Goal: Find specific page/section: Find specific page/section

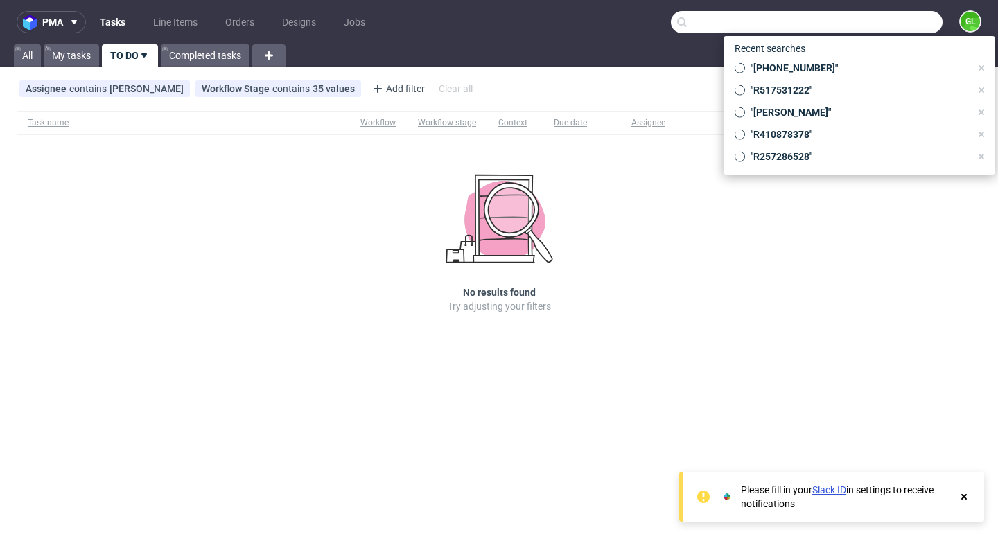
click at [875, 17] on input "text" at bounding box center [807, 22] width 272 height 22
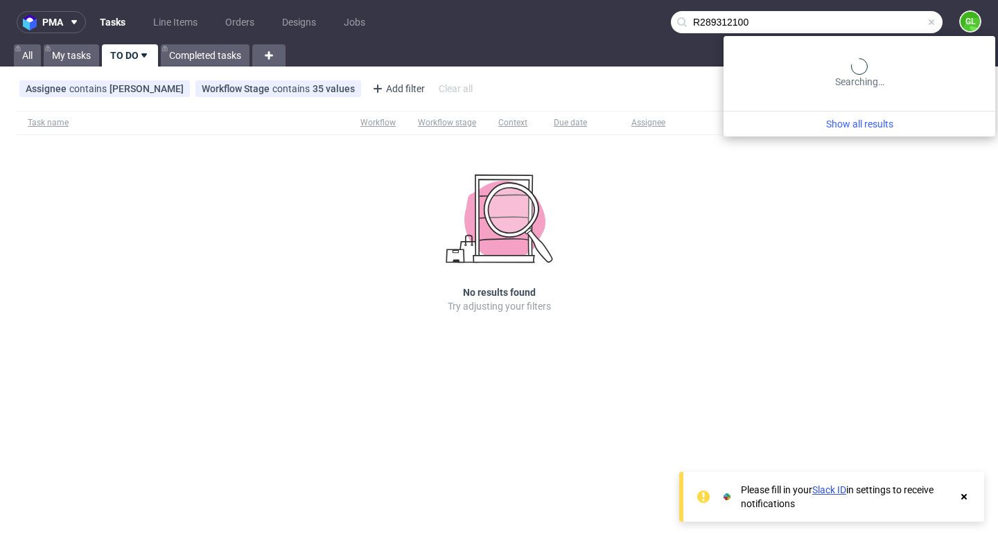
type input "R289312100"
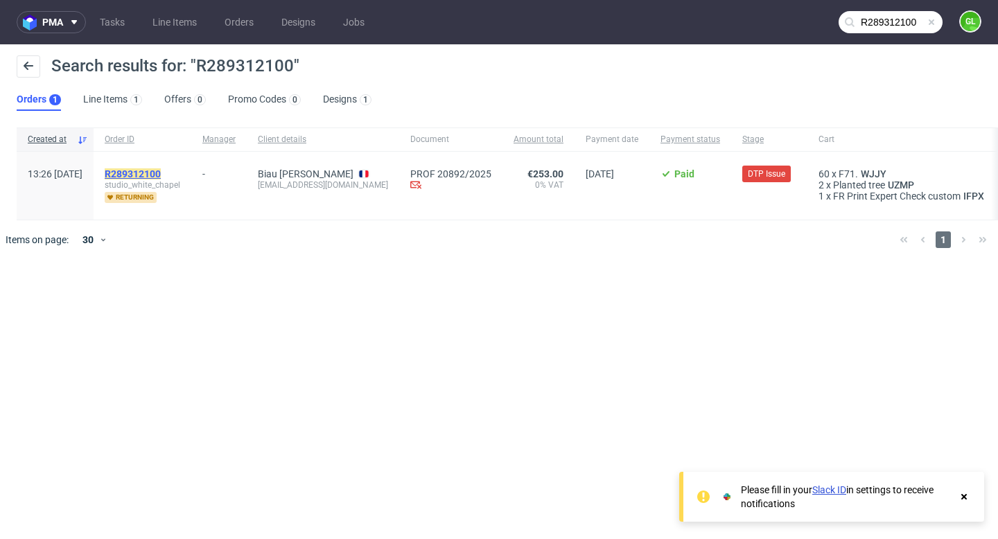
click at [161, 171] on mark "R289312100" at bounding box center [133, 173] width 56 height 11
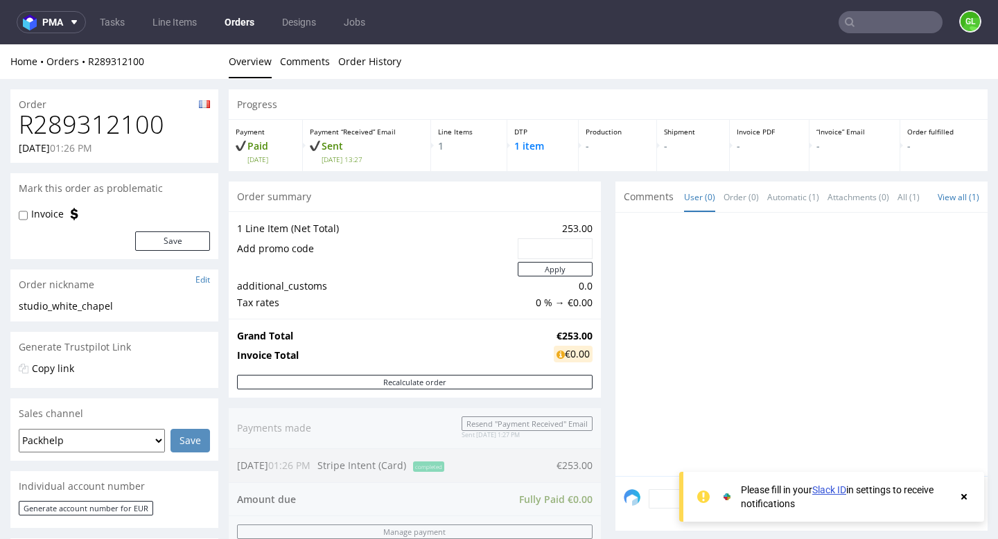
click at [959, 495] on icon at bounding box center [964, 496] width 12 height 11
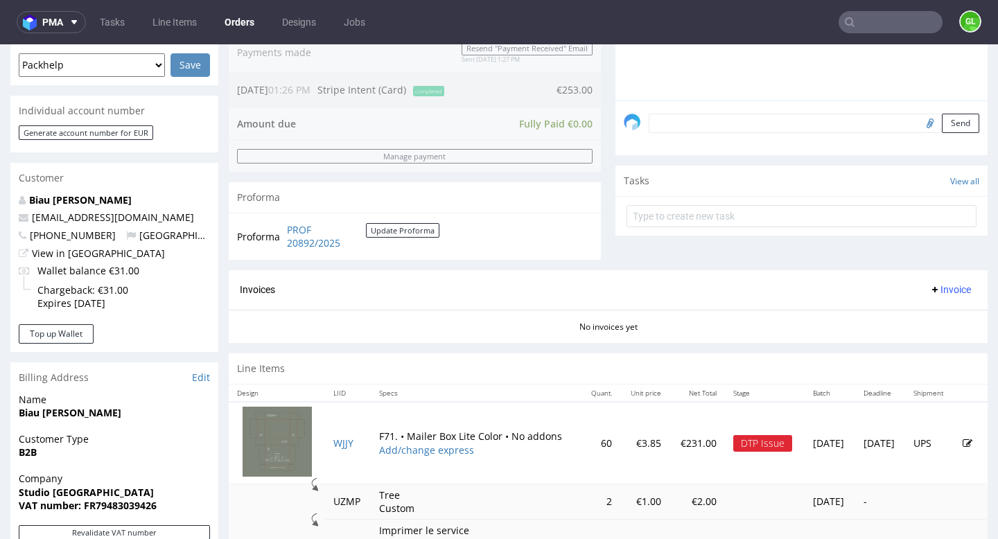
scroll to position [378, 0]
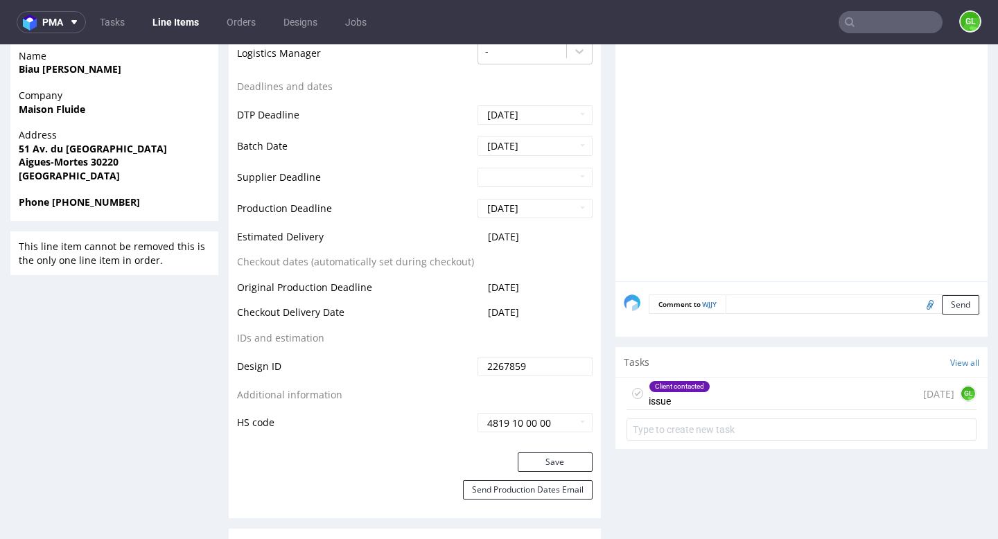
scroll to position [646, 0]
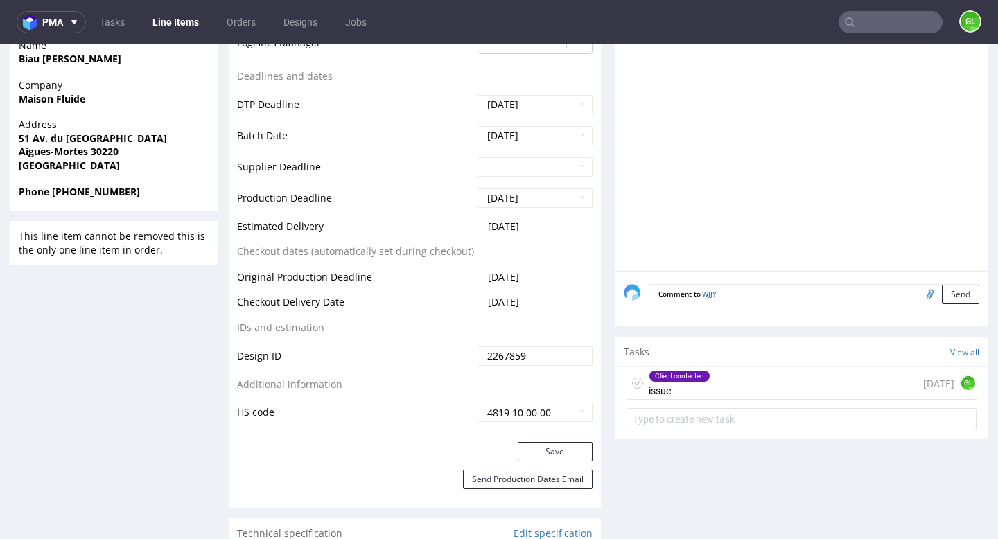
click at [741, 393] on div "Client contacted issue 1 day ago GL" at bounding box center [802, 383] width 350 height 33
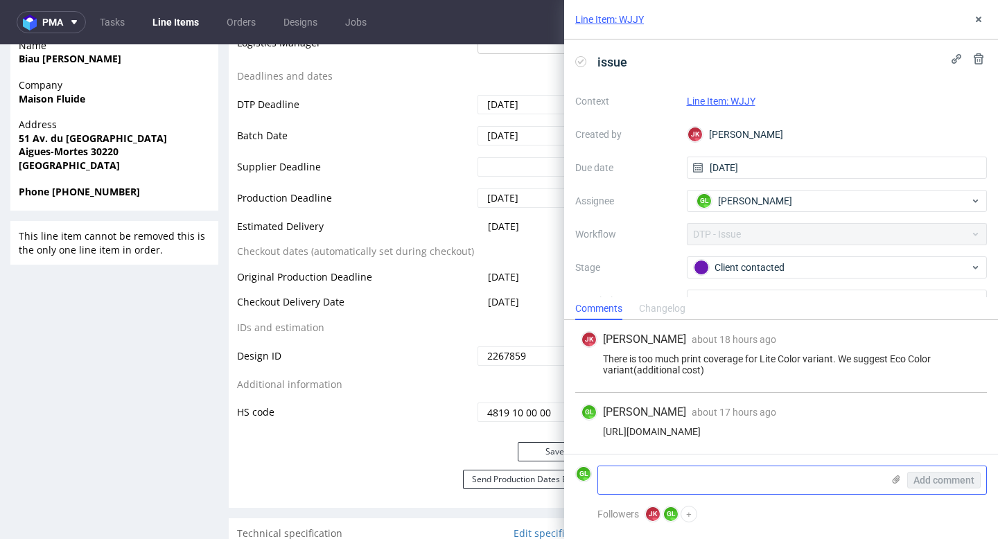
click at [687, 483] on textarea at bounding box center [740, 480] width 284 height 28
paste textarea "Please let me know the additional cost for placing my order in eco Color?"
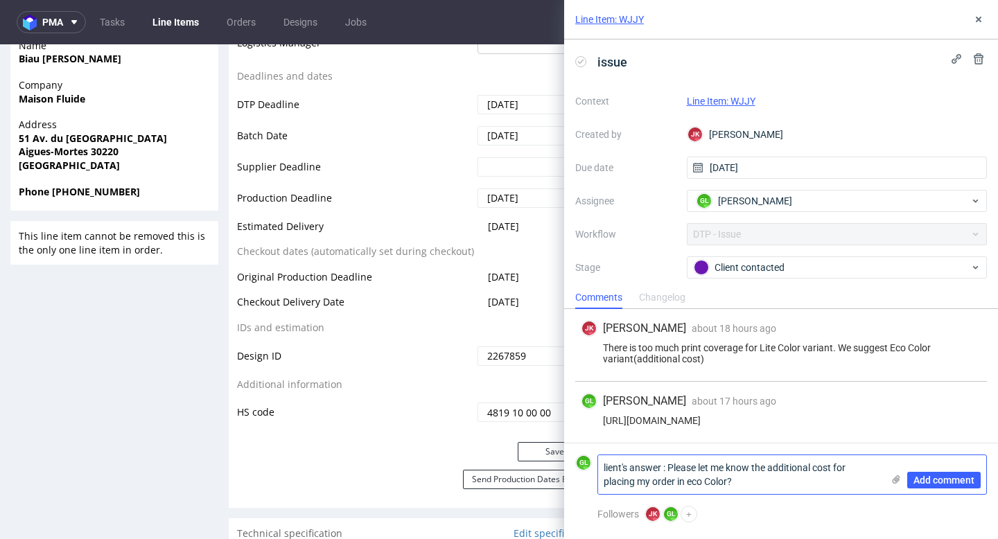
click at [604, 466] on textarea "lient's answer : Please let me know the additional cost for placing my order in…" at bounding box center [740, 474] width 284 height 39
type textarea "Client's answer : Please let me know the additional cost for placing my order i…"
drag, startPoint x: 747, startPoint y: 482, endPoint x: 577, endPoint y: 471, distance: 170.9
click at [577, 471] on div "GL Client's answer : Please let me know the additional cost for placing my orde…" at bounding box center [781, 475] width 412 height 40
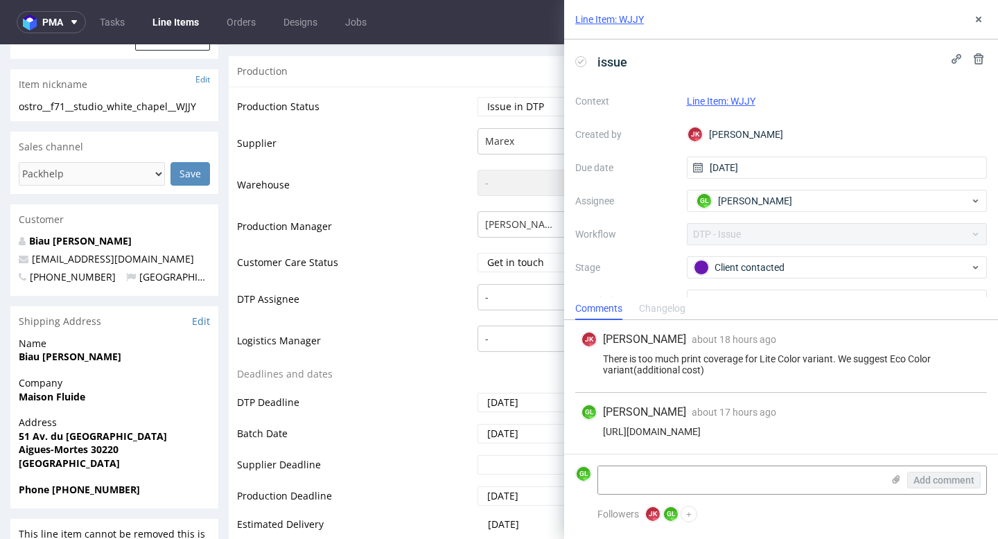
scroll to position [344, 0]
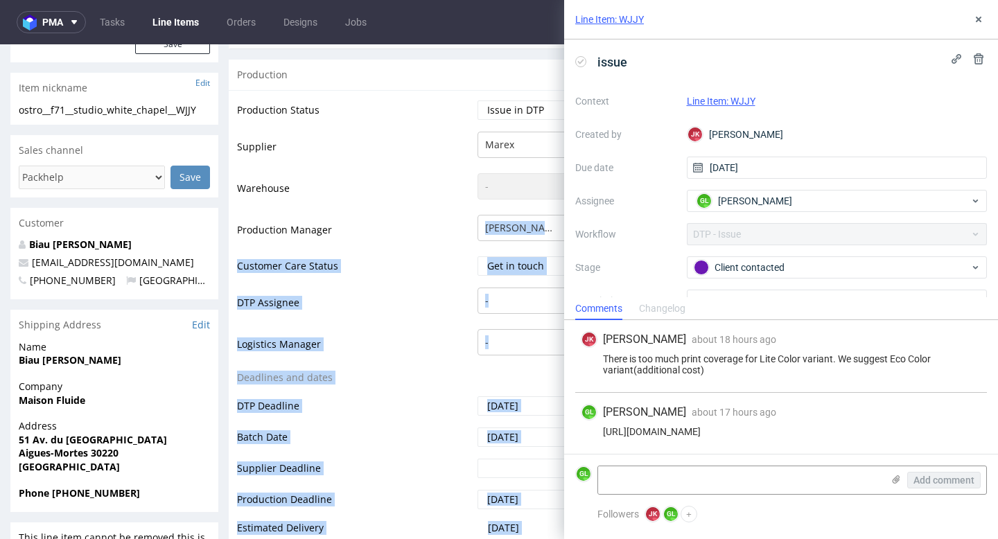
drag, startPoint x: 414, startPoint y: 248, endPoint x: 634, endPoint y: 356, distance: 245.2
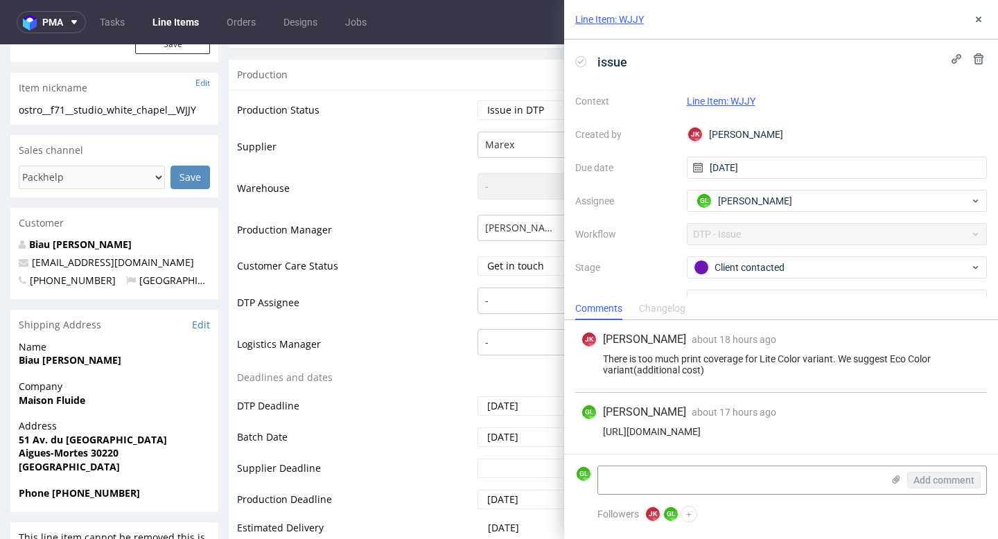
click at [399, 185] on td "Warehouse" at bounding box center [355, 193] width 237 height 42
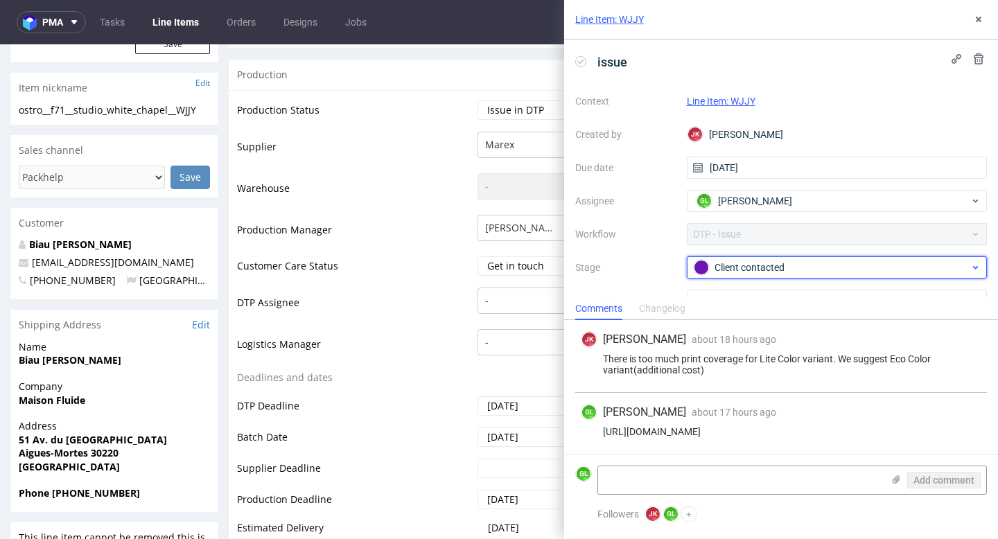
click at [948, 263] on div "Client contacted" at bounding box center [832, 267] width 276 height 15
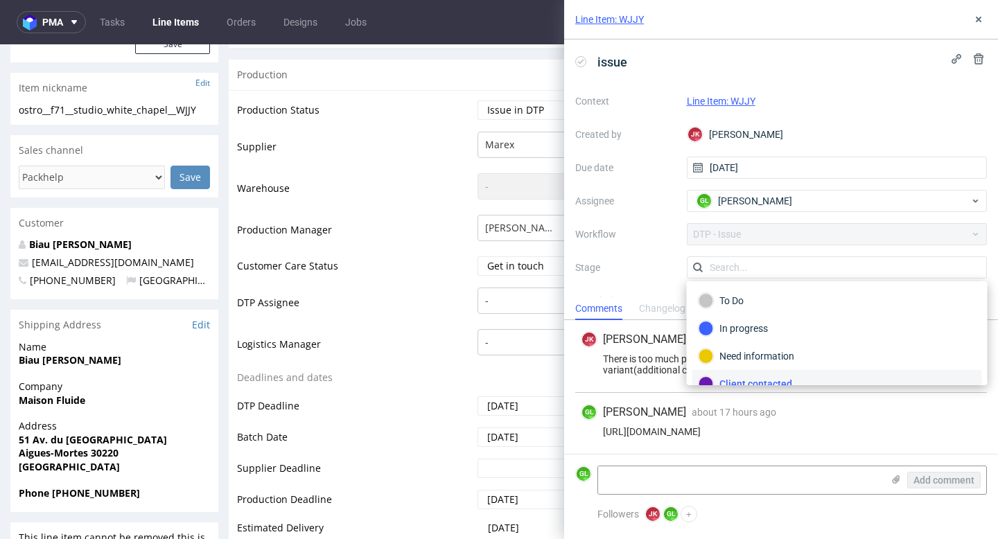
scroll to position [12, 0]
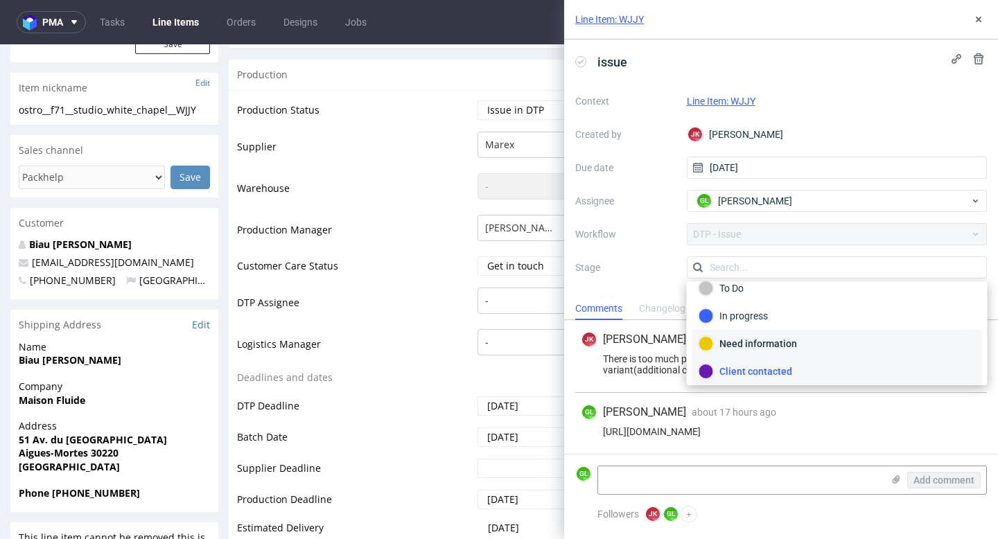
click at [873, 338] on div "Need information" at bounding box center [837, 343] width 277 height 15
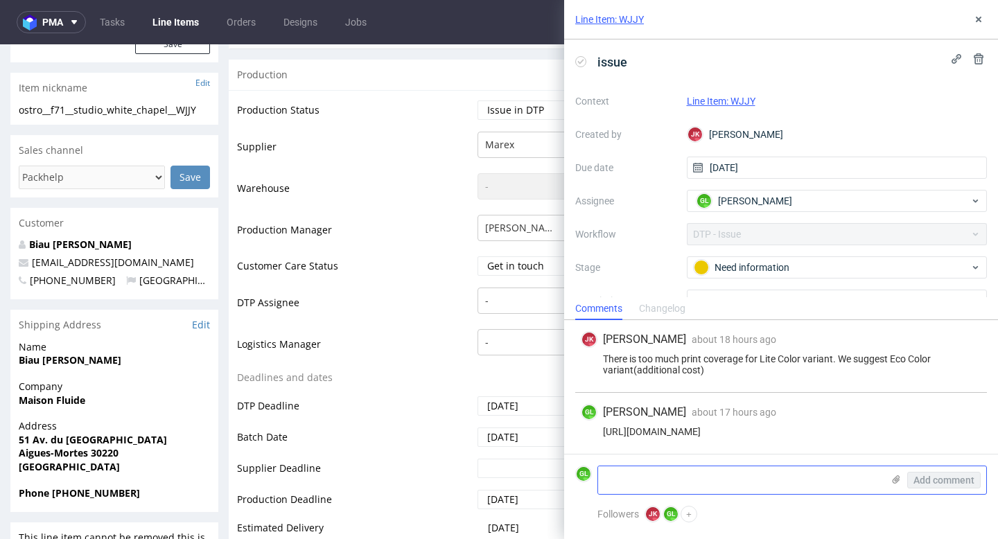
click at [634, 466] on textarea at bounding box center [740, 480] width 284 height 28
paste textarea "Please let me know the additional cost for placing my order in eco Color?"
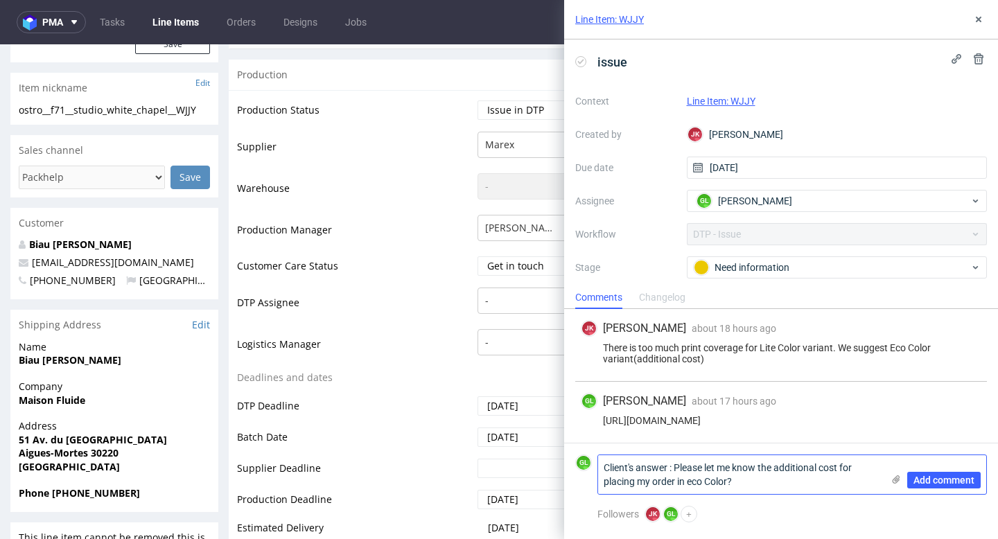
scroll to position [0, 0]
type textarea "Client's answer : Please let me know the additional cost for placing my order i…"
click at [935, 480] on span "Add comment" at bounding box center [944, 480] width 61 height 10
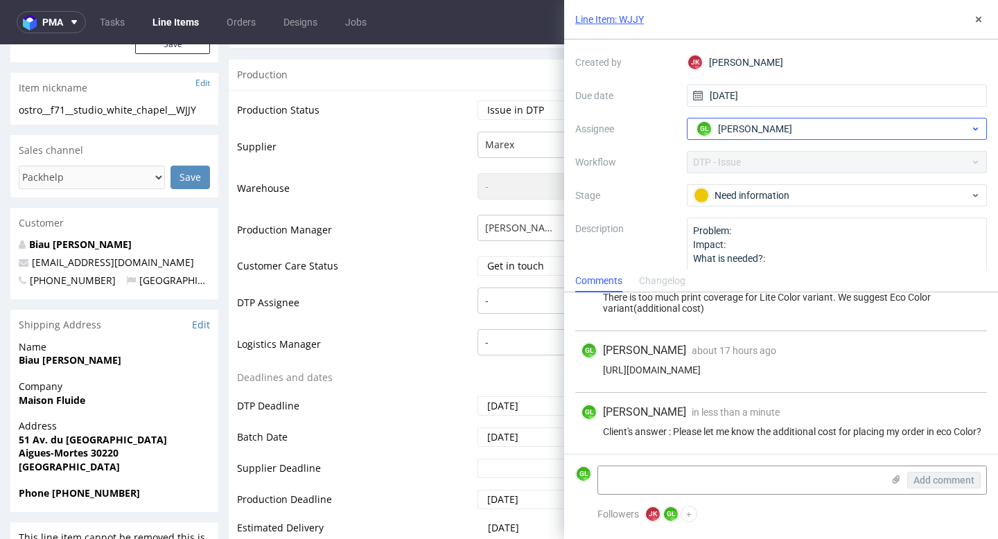
scroll to position [68, 0]
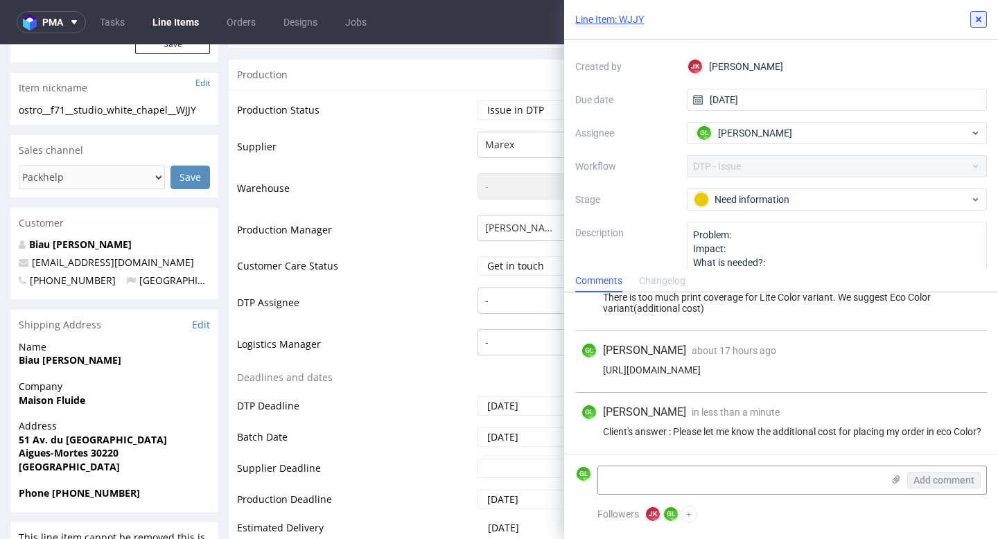
click at [979, 17] on use at bounding box center [979, 20] width 6 height 6
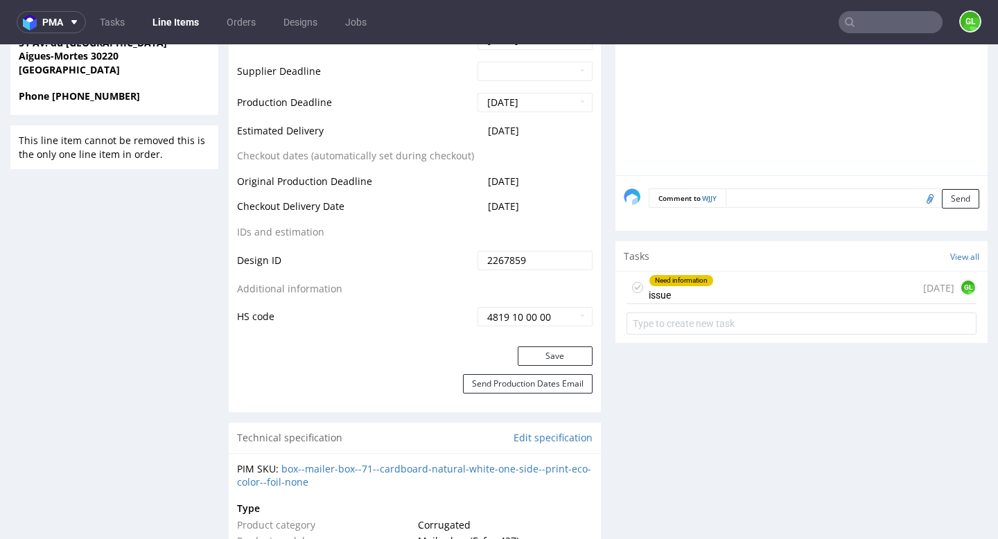
scroll to position [909, 0]
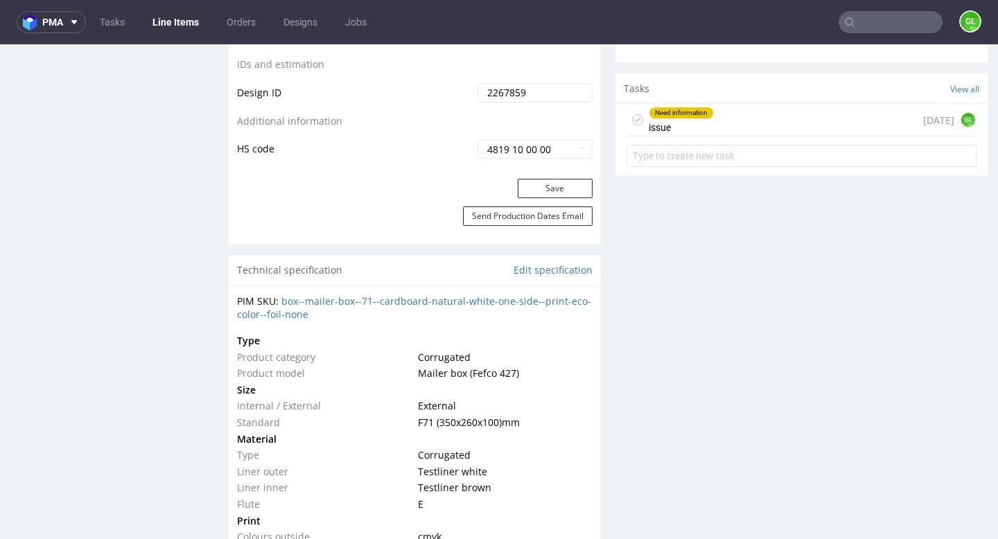
click at [775, 116] on div "Need information issue 1 day ago GL" at bounding box center [802, 120] width 350 height 33
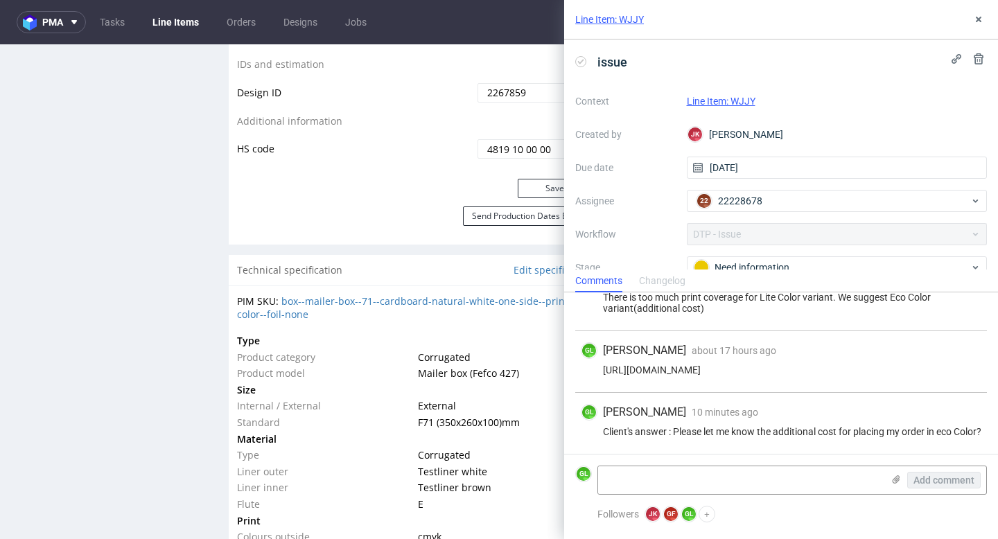
scroll to position [45, 0]
click at [982, 21] on icon at bounding box center [978, 19] width 11 height 11
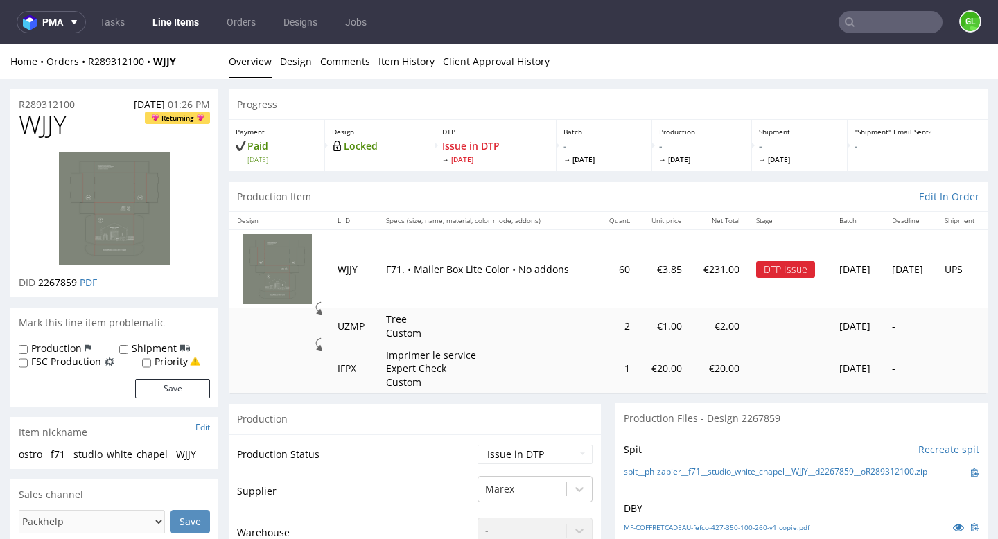
click at [860, 21] on input "text" at bounding box center [891, 22] width 104 height 22
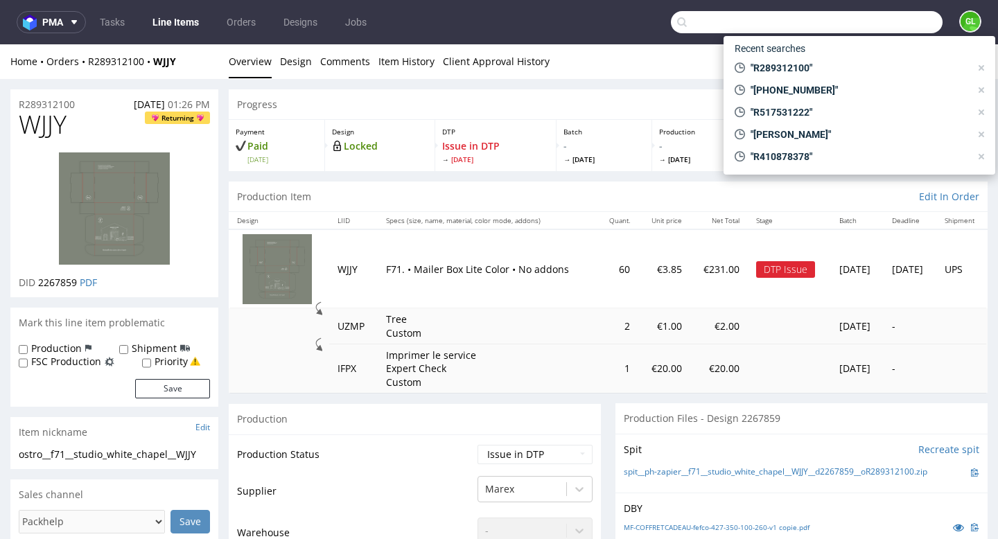
paste input "R746768203"
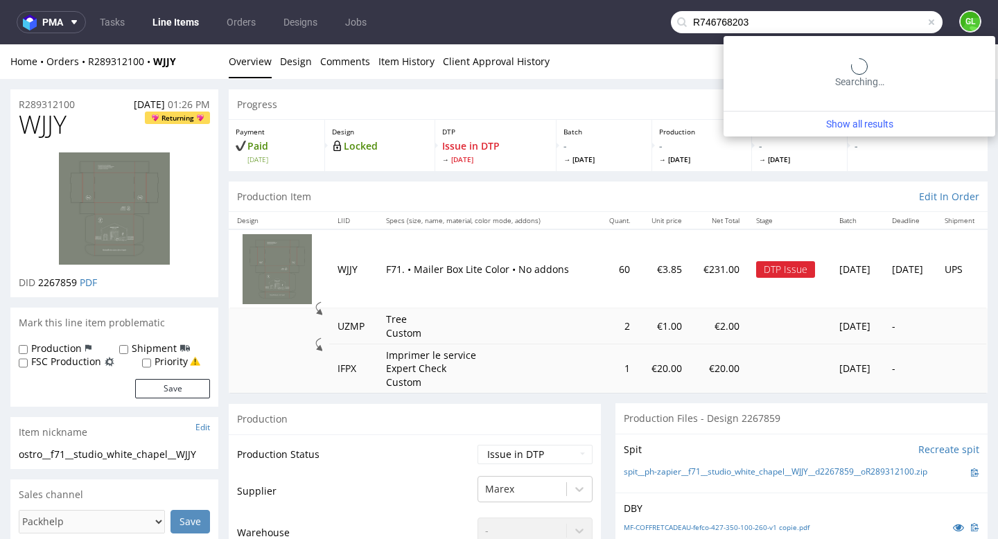
type input "R746768203"
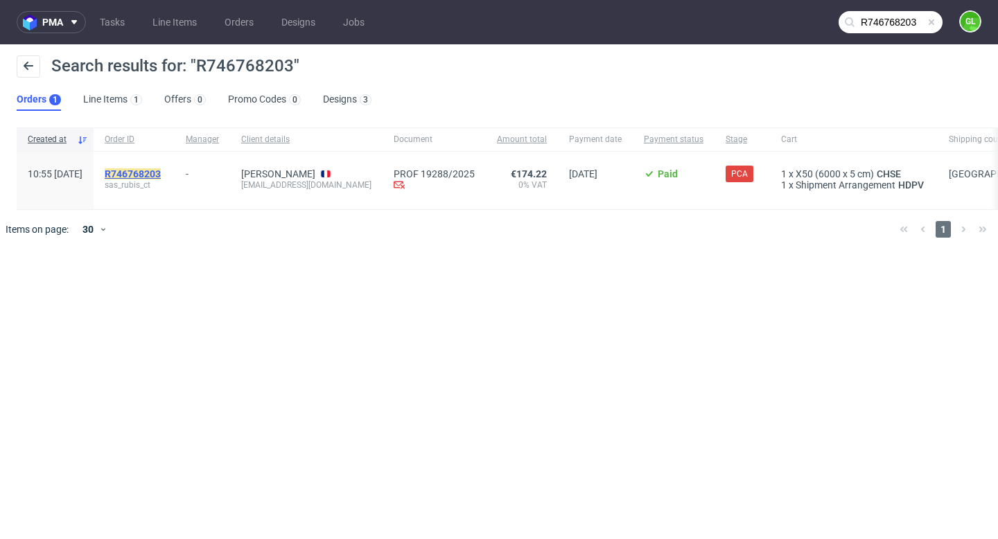
click at [161, 174] on mark "R746768203" at bounding box center [133, 173] width 56 height 11
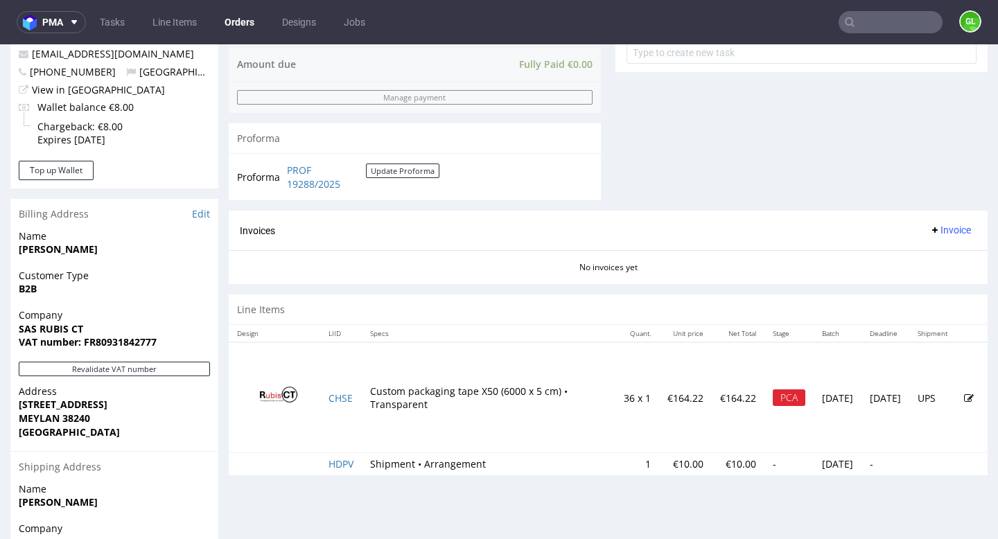
scroll to position [624, 0]
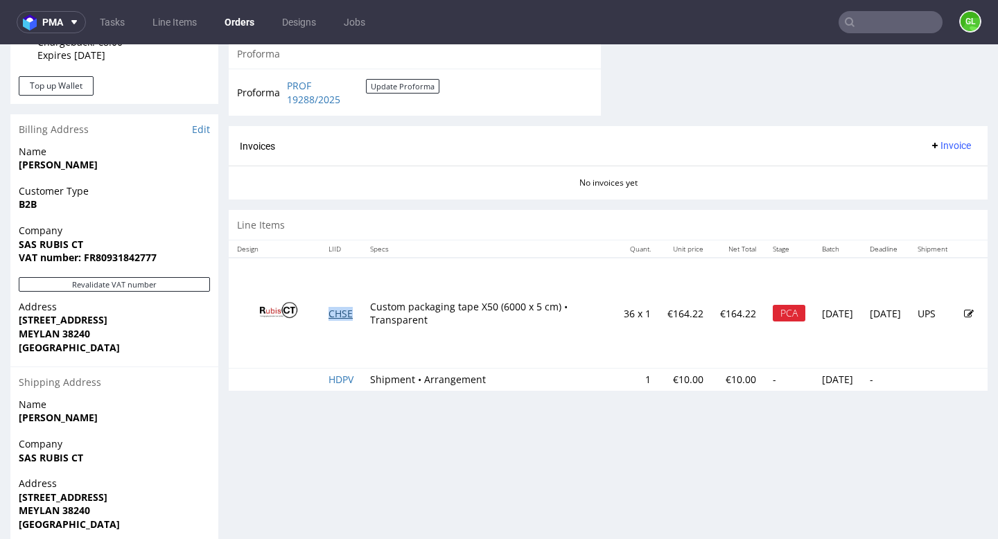
click at [347, 313] on link "CHSE" at bounding box center [341, 313] width 24 height 13
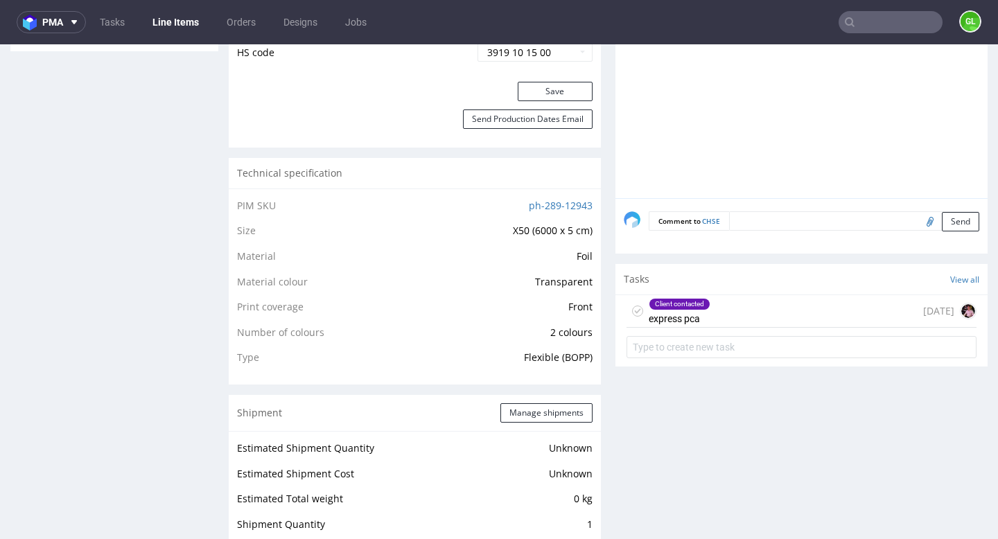
scroll to position [932, 0]
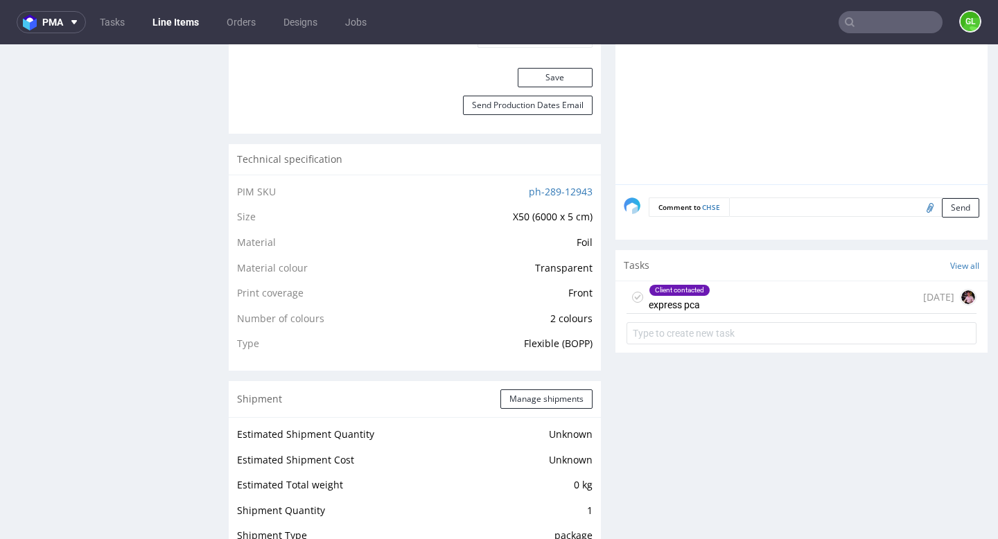
click at [807, 302] on div "Client contacted express pca 16 days ago" at bounding box center [802, 297] width 350 height 33
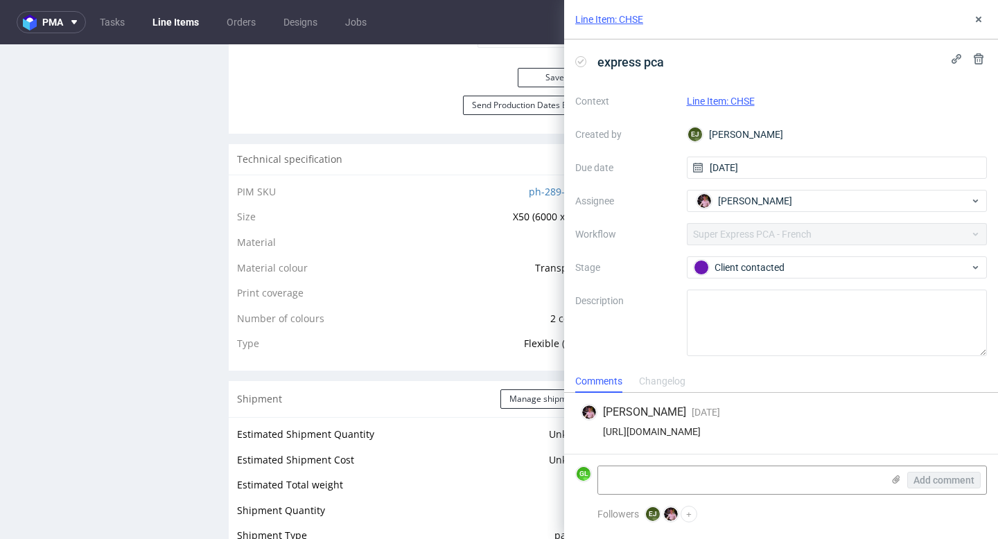
drag, startPoint x: 604, startPoint y: 433, endPoint x: 920, endPoint y: 429, distance: 316.8
click at [920, 429] on div "https://app-eu1.hubspot.com/contacts/25600958/record/0-5/232243402964" at bounding box center [781, 431] width 401 height 11
click at [975, 432] on div "https://app-eu1.hubspot.com/contacts/25600958/record/0-5/232243402964" at bounding box center [781, 431] width 401 height 11
drag, startPoint x: 943, startPoint y: 432, endPoint x: 713, endPoint y: 444, distance: 230.5
click at [713, 444] on div "Aleks Ziemkowski 9 days ago 24th Sep 2025, 09:27 https://app-eu1.hubspot.com/co…" at bounding box center [781, 423] width 412 height 61
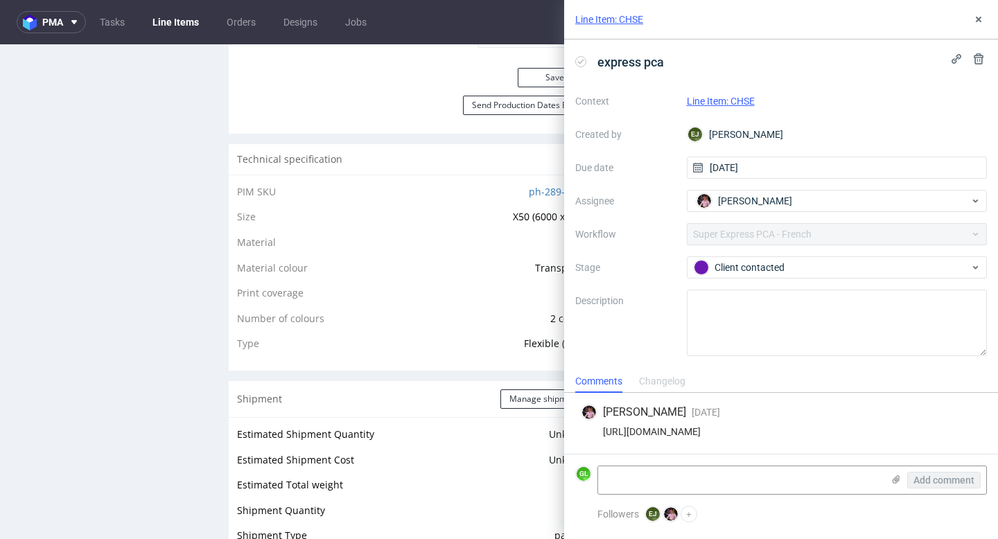
drag, startPoint x: 603, startPoint y: 433, endPoint x: 970, endPoint y: 425, distance: 366.7
click at [970, 425] on div "Aleks Ziemkowski 9 days ago 24th Sep 2025, 09:27 https://app-eu1.hubspot.com/co…" at bounding box center [781, 423] width 412 height 61
click at [920, 432] on div "https://app-eu1.hubspot.com/contacts/25600958/record/0-5/232243402964" at bounding box center [781, 431] width 401 height 11
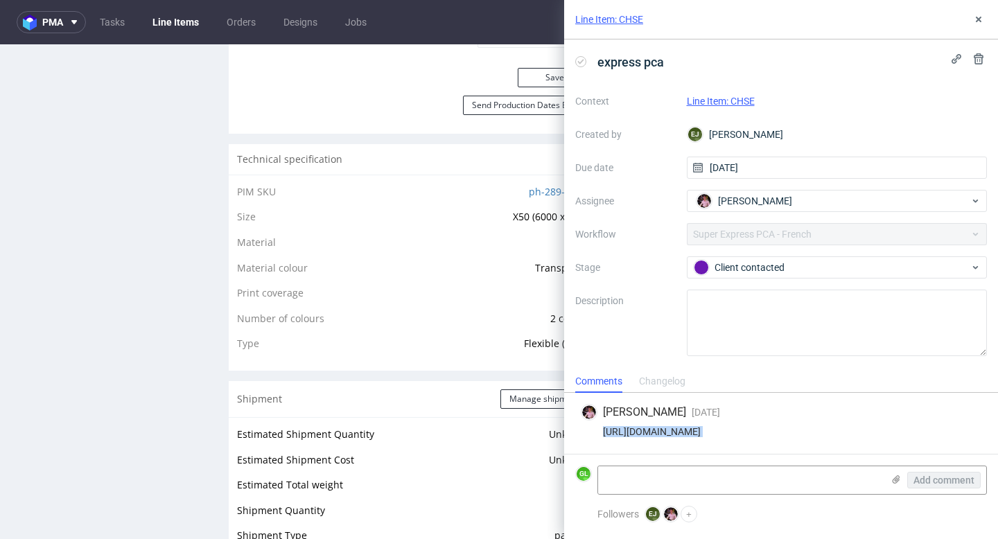
copy div "https://app-eu1.hubspot.com/contacts/25600958/record/0-5/232243402964"
click at [976, 19] on icon at bounding box center [978, 19] width 11 height 11
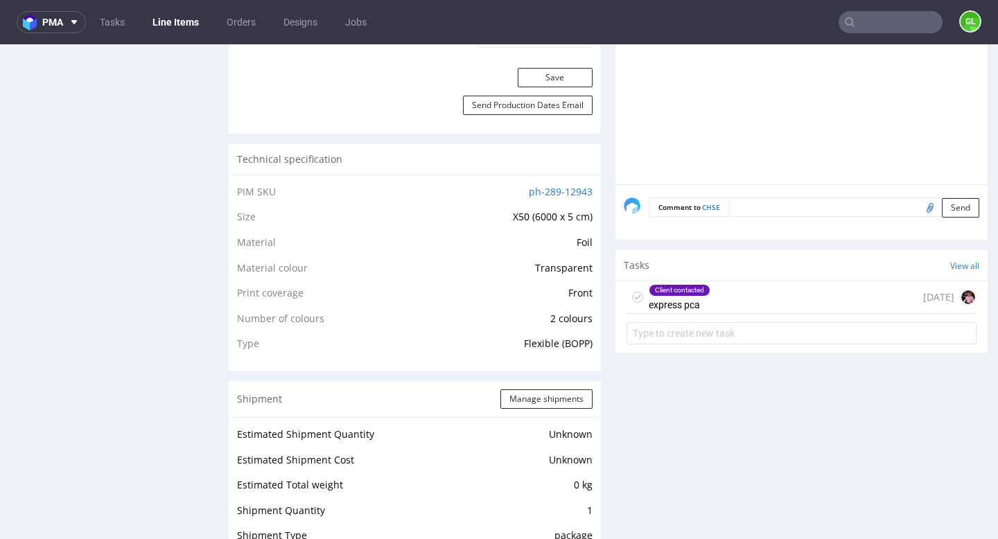
click at [807, 302] on div "Client contacted express pca 16 days ago" at bounding box center [802, 297] width 350 height 33
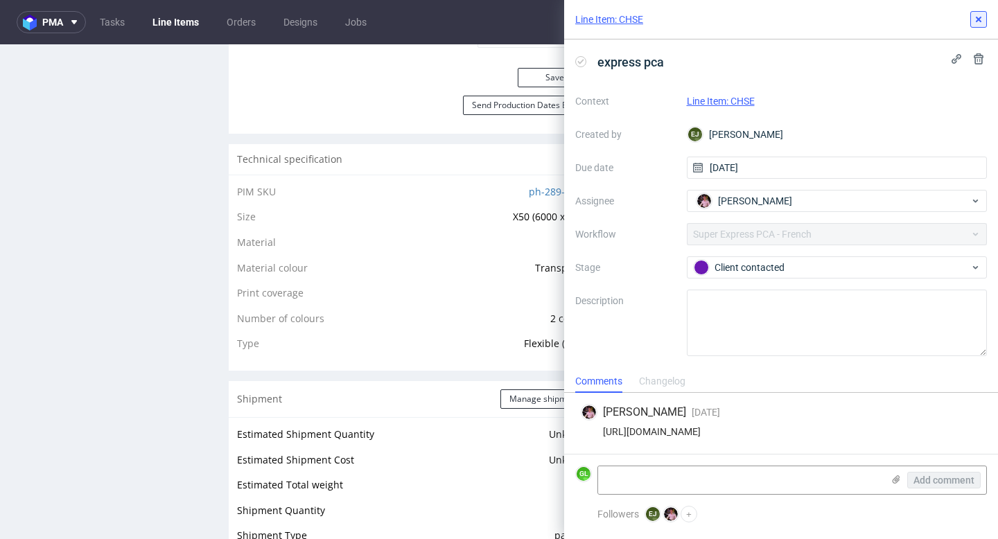
click at [980, 17] on use at bounding box center [979, 20] width 6 height 6
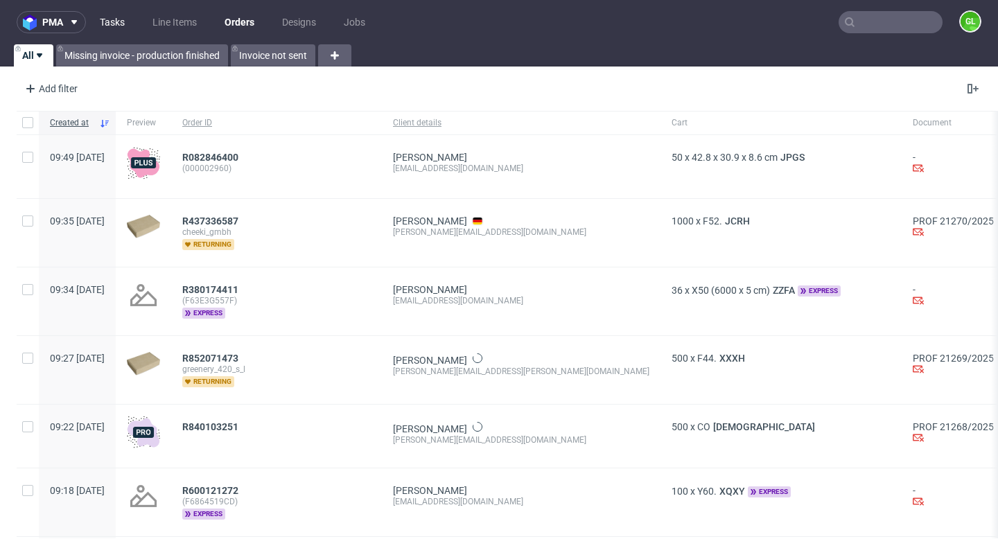
click at [112, 25] on link "Tasks" at bounding box center [112, 22] width 42 height 22
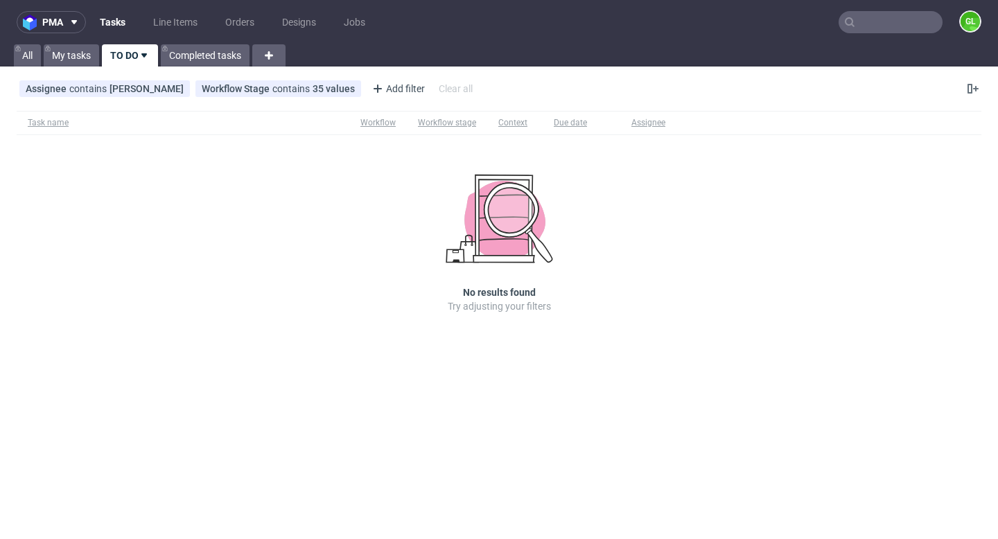
click at [864, 28] on input "text" at bounding box center [891, 22] width 104 height 22
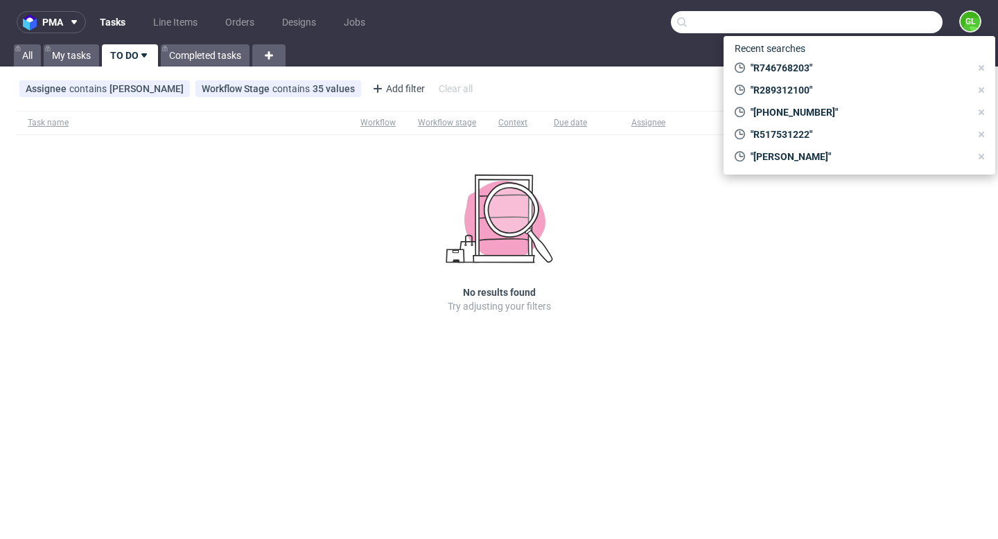
paste input "R289312100"
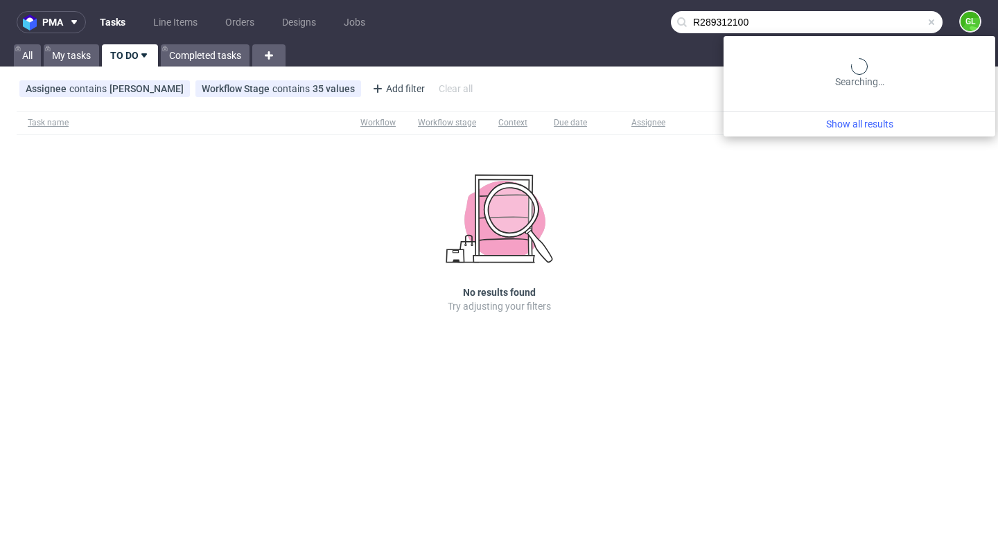
type input "R289312100"
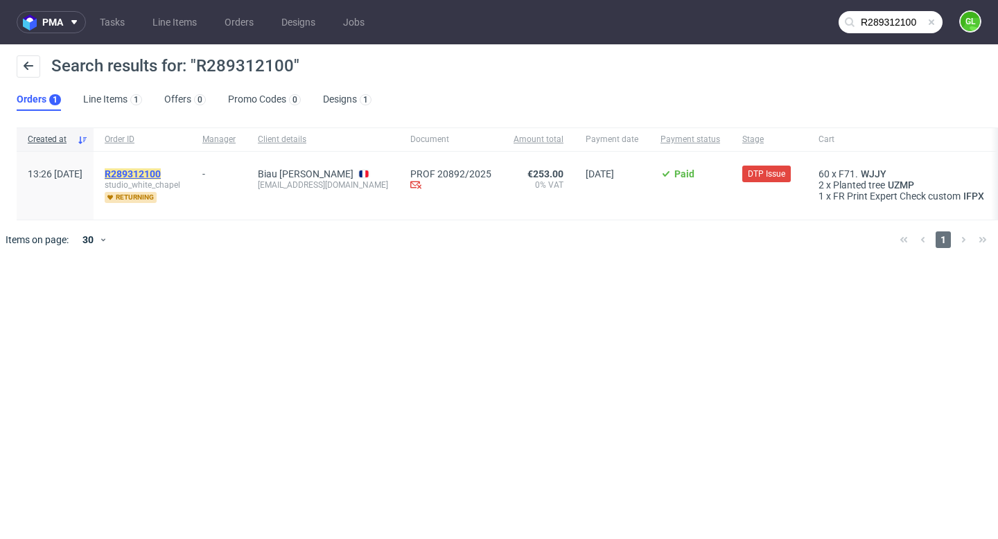
click at [161, 171] on mark "R289312100" at bounding box center [133, 173] width 56 height 11
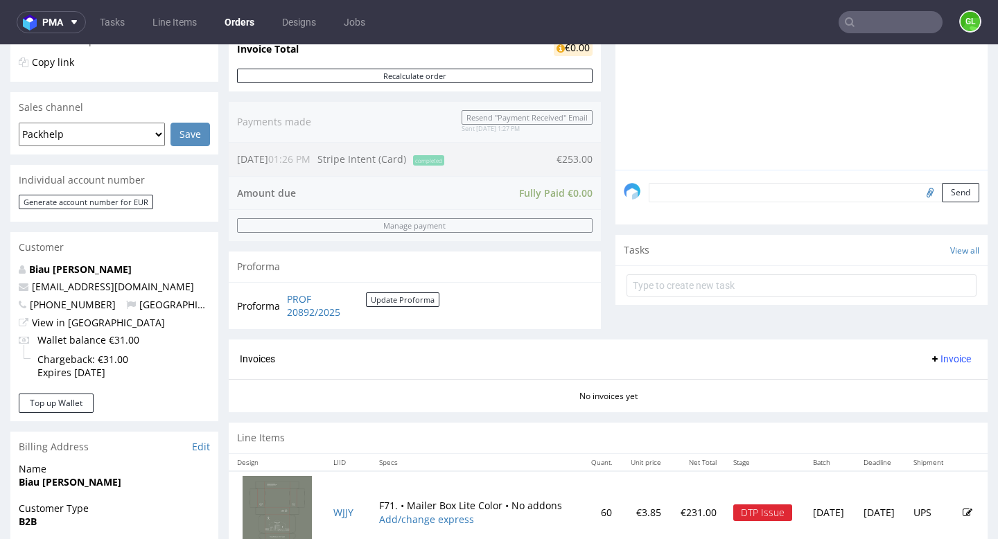
scroll to position [457, 0]
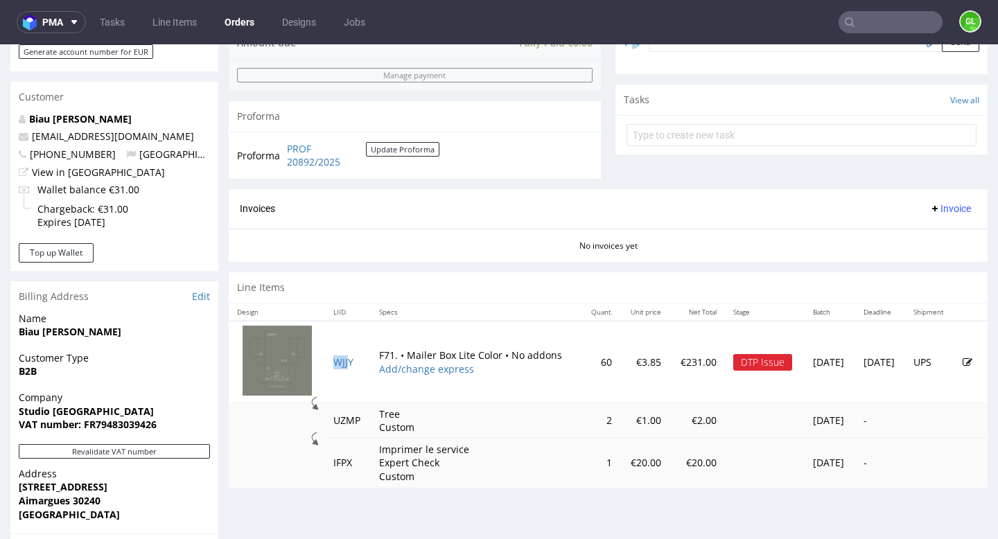
click at [349, 369] on td "WJJY" at bounding box center [348, 362] width 46 height 82
click at [342, 368] on td "WJJY" at bounding box center [348, 362] width 46 height 82
click at [338, 360] on link "WJJY" at bounding box center [343, 362] width 20 height 13
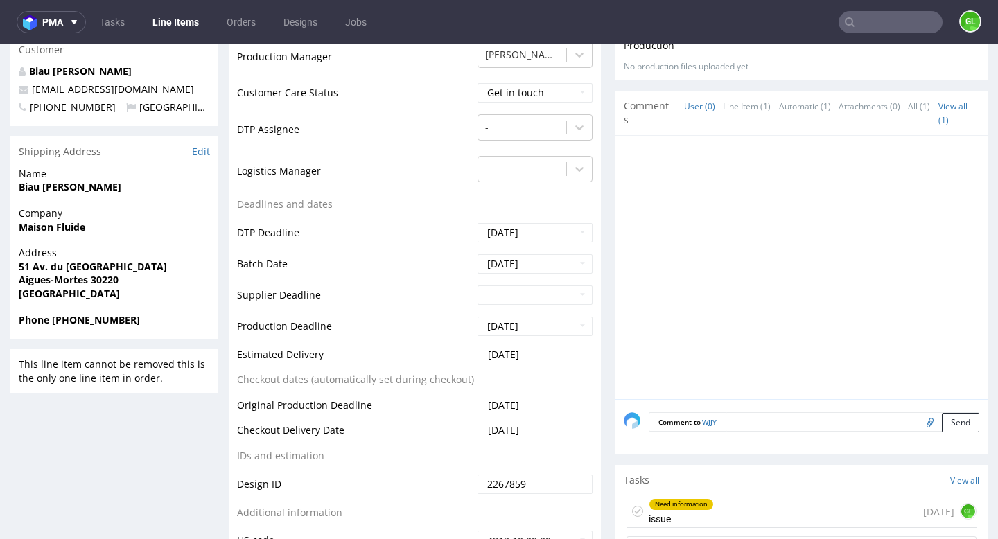
scroll to position [298, 0]
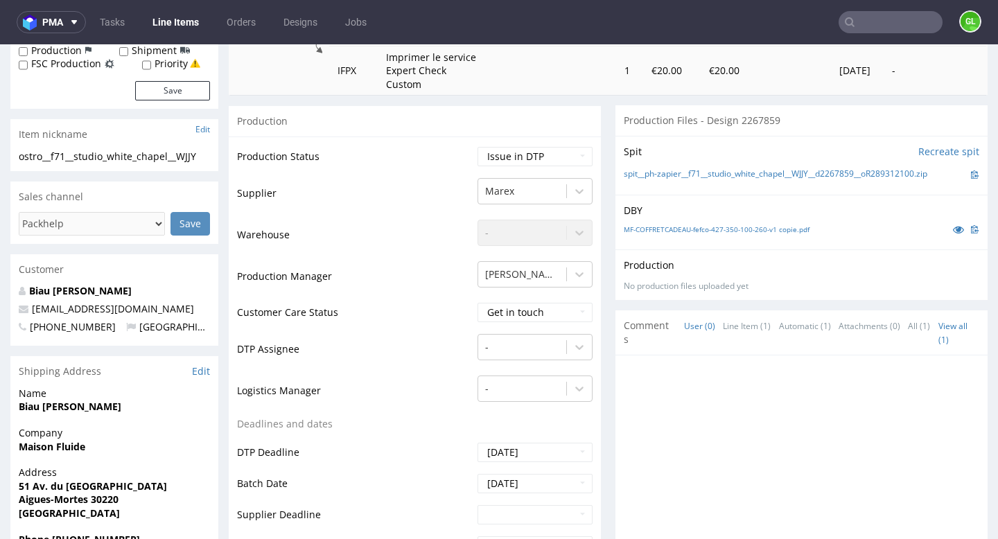
click at [851, 34] on nav "pma Tasks Line Items Orders Designs Jobs GL" at bounding box center [499, 22] width 998 height 44
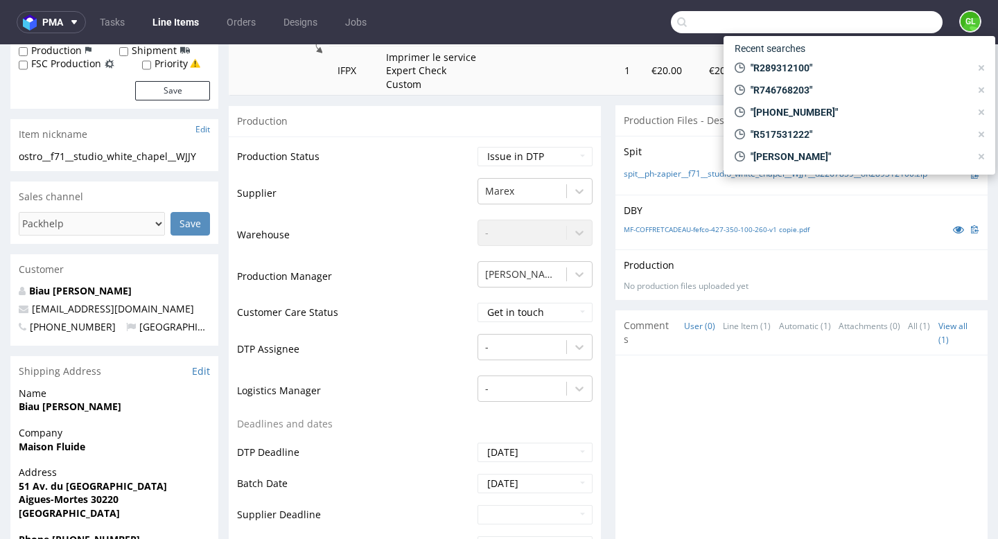
click at [864, 25] on input "text" at bounding box center [807, 22] width 272 height 22
paste input "R866786982"
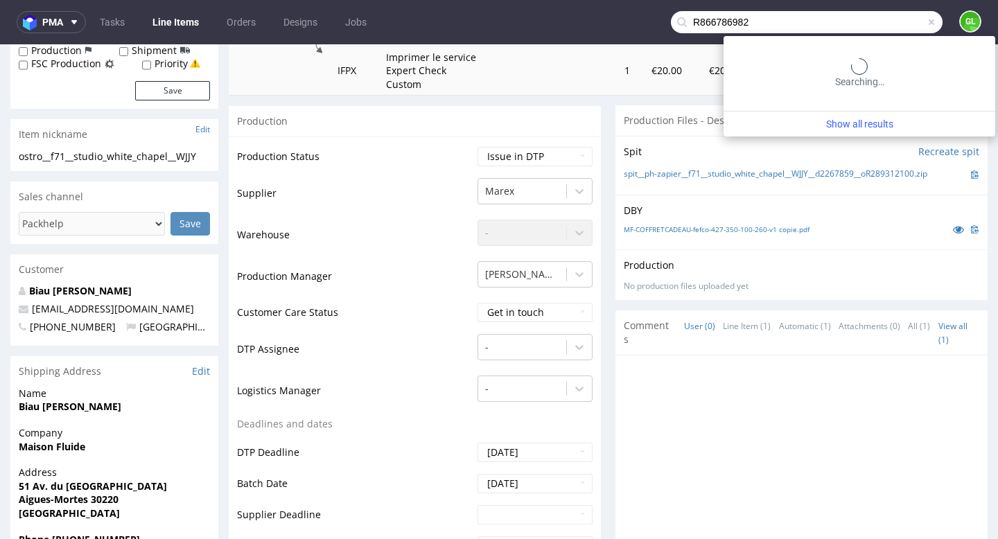
type input "R866786982"
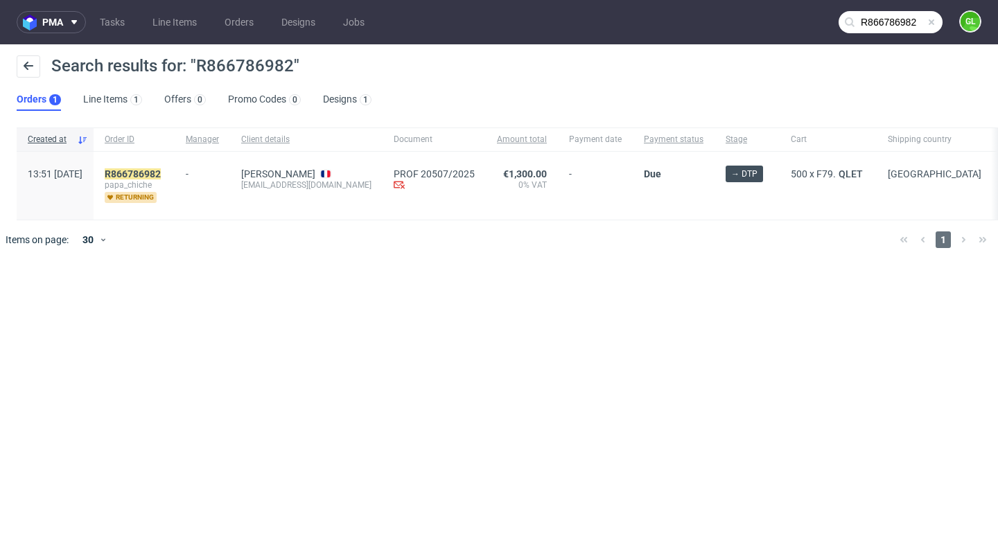
click at [167, 167] on div "R866786982 papa_chiche returning" at bounding box center [134, 186] width 81 height 68
click at [161, 176] on mark "R866786982" at bounding box center [133, 173] width 56 height 11
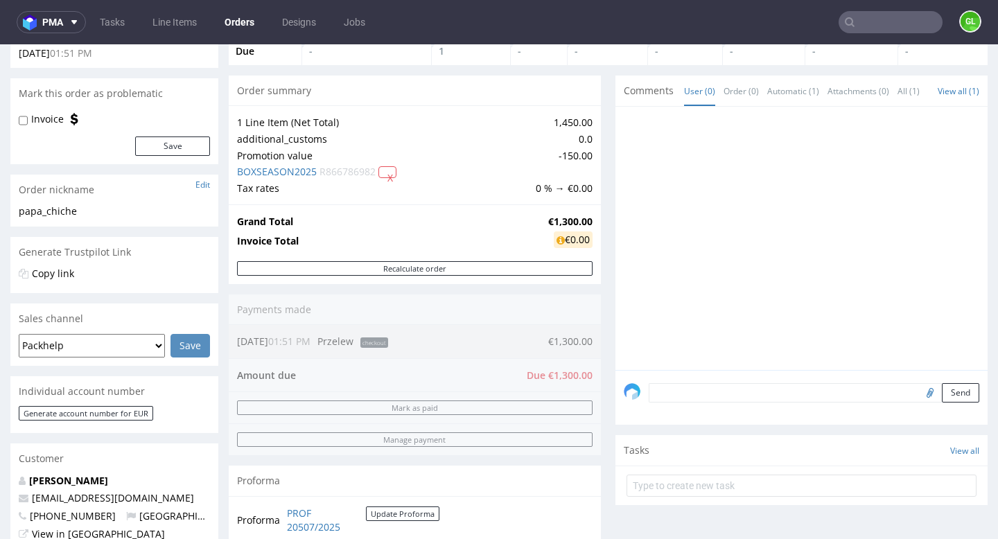
scroll to position [97, 0]
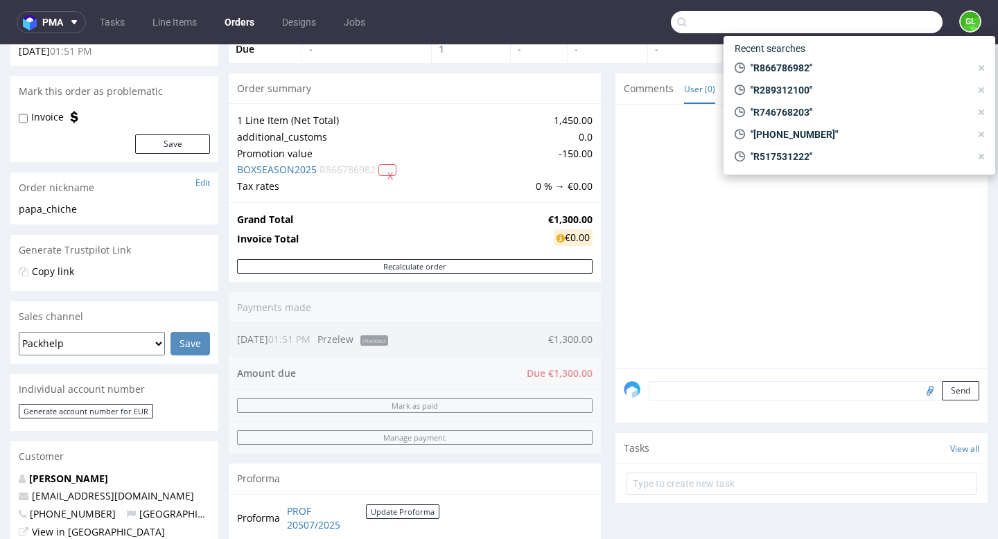
click at [892, 26] on input "text" at bounding box center [807, 22] width 272 height 22
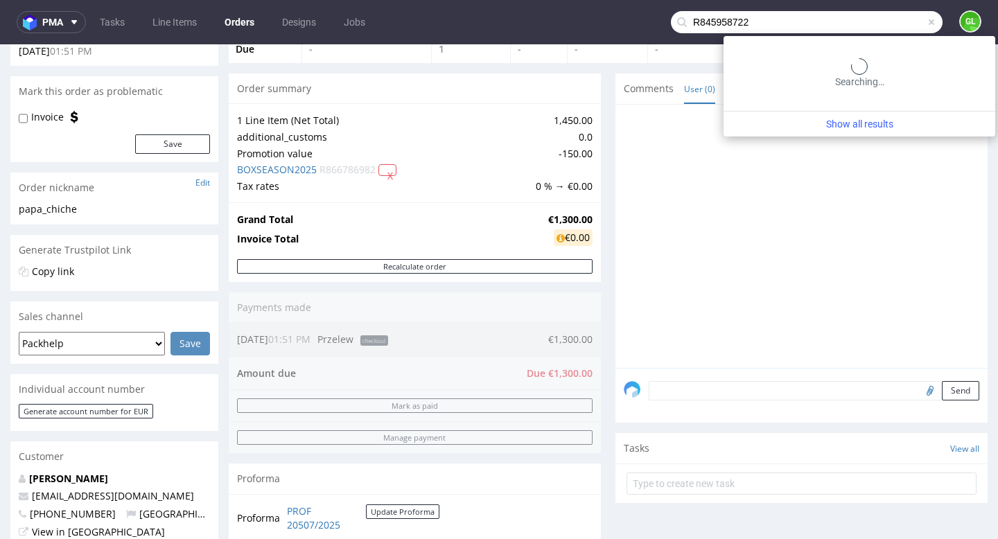
type input "R845958722"
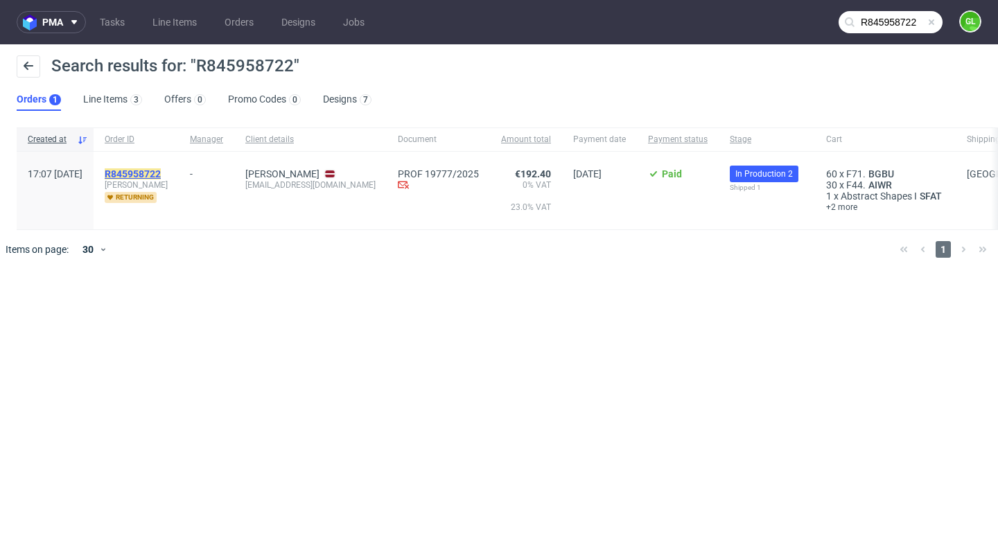
click at [161, 177] on mark "R845958722" at bounding box center [133, 173] width 56 height 11
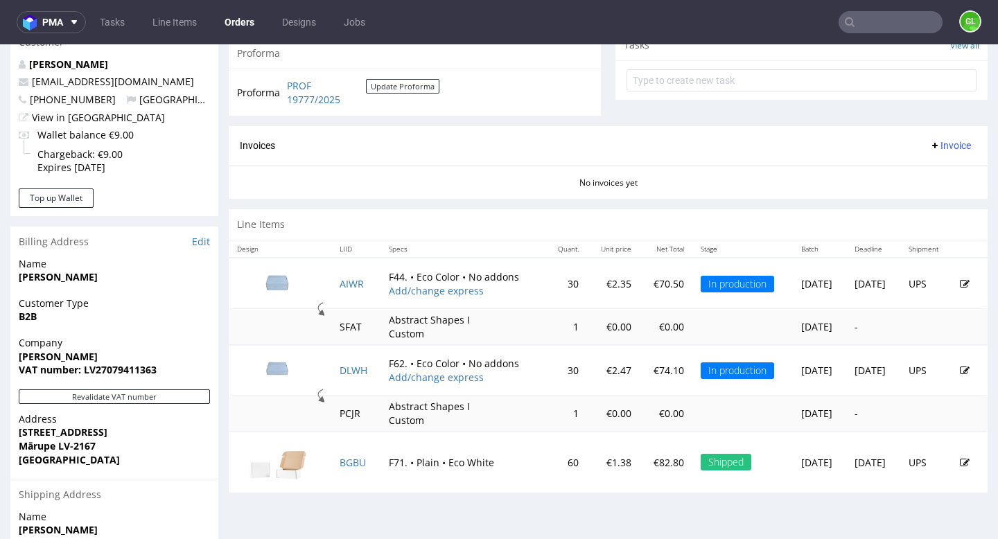
scroll to position [509, 0]
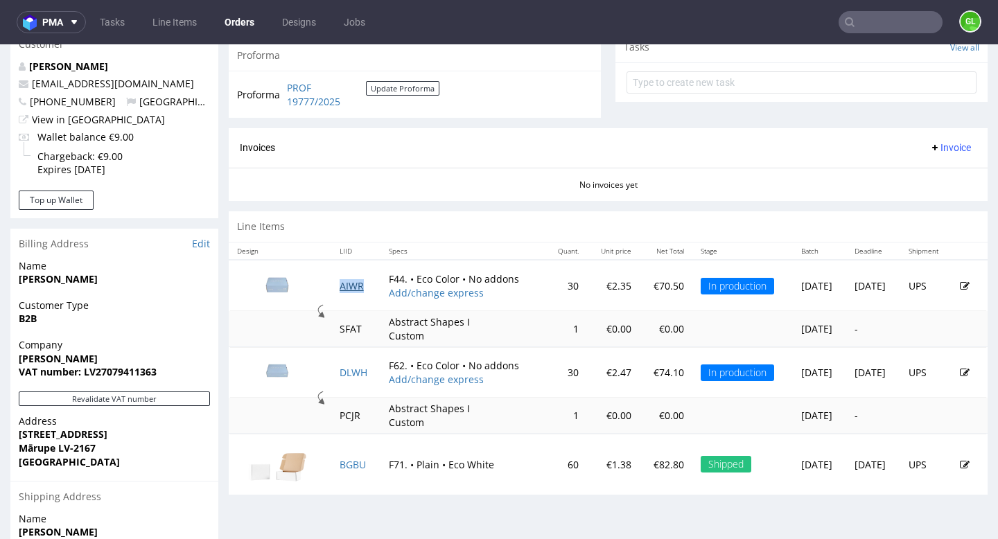
click at [343, 287] on link "AIWR" at bounding box center [352, 285] width 24 height 13
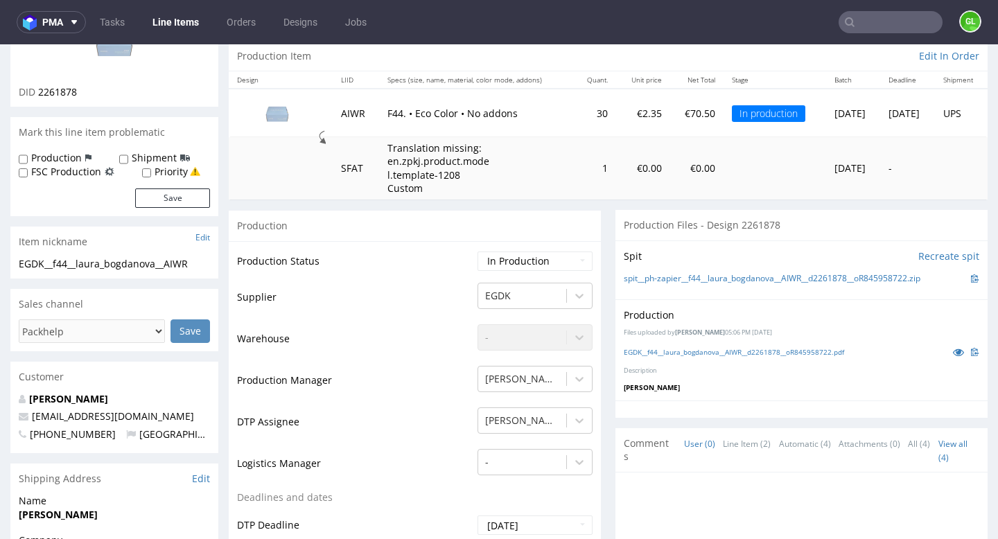
scroll to position [390, 0]
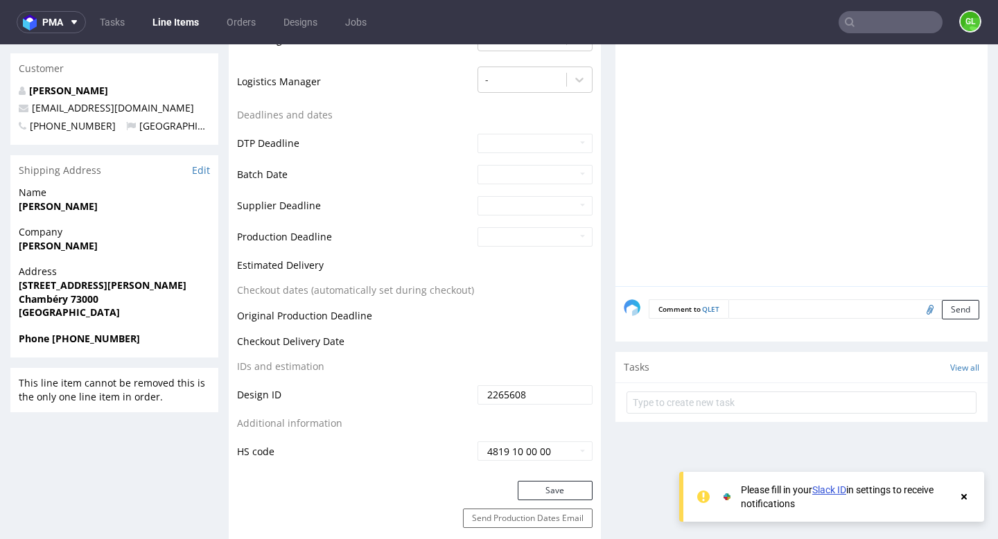
scroll to position [443, 0]
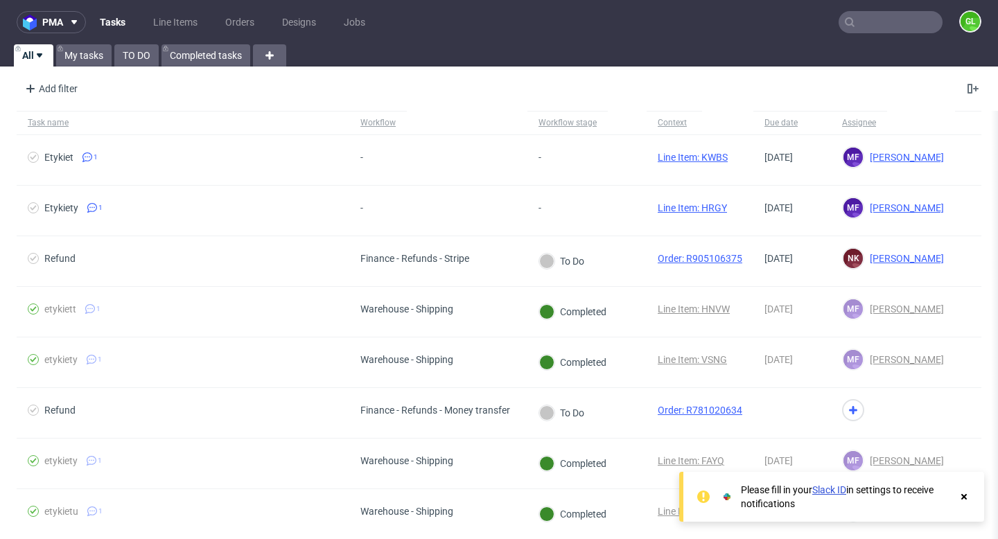
click at [878, 24] on input "text" at bounding box center [891, 22] width 104 height 22
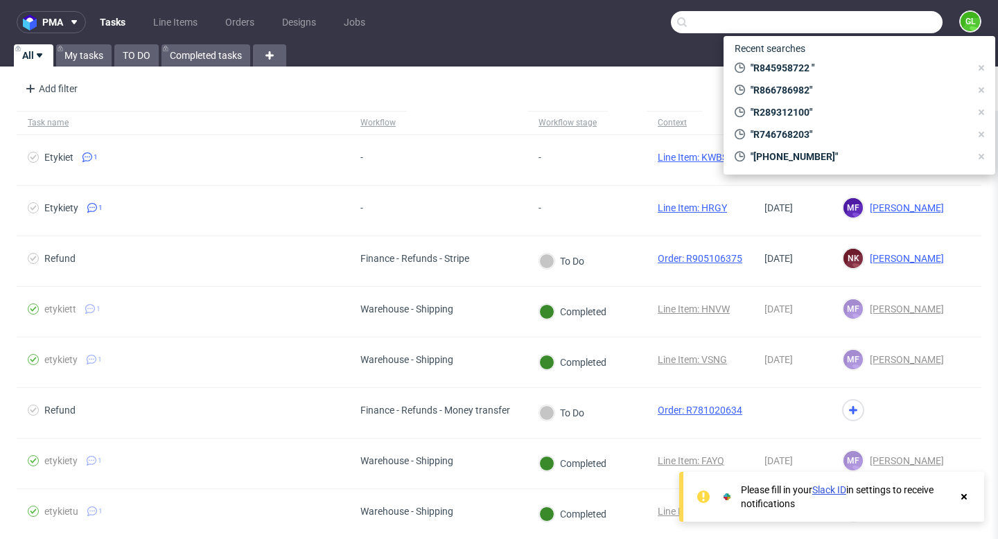
paste input "R845958722"
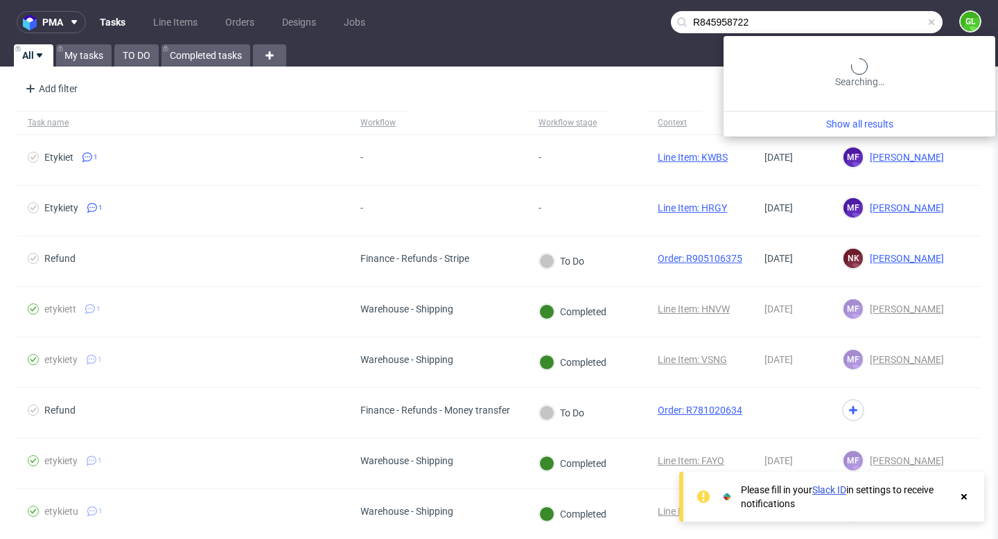
type input "R845958722"
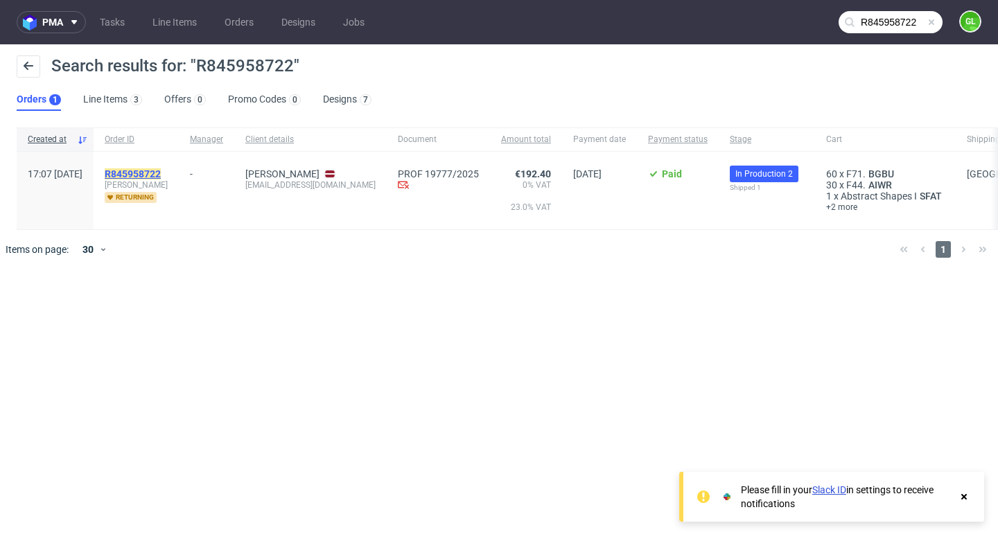
click at [161, 174] on mark "R845958722" at bounding box center [133, 173] width 56 height 11
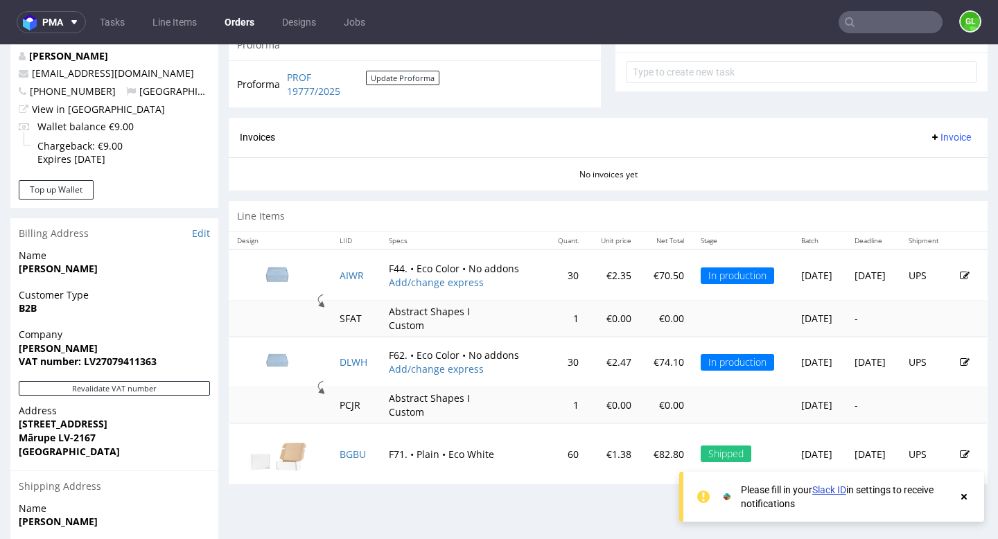
scroll to position [614, 0]
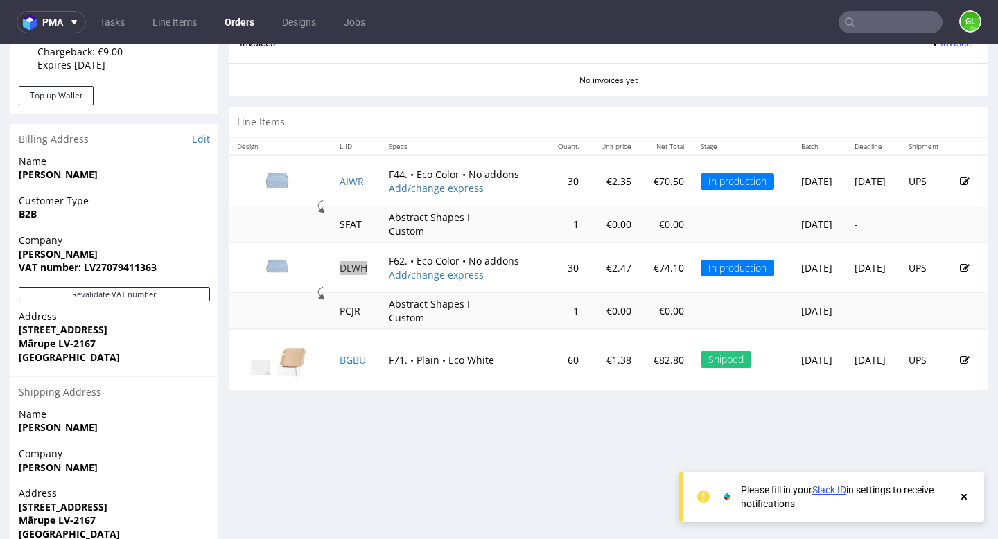
click at [880, 20] on input "text" at bounding box center [891, 22] width 104 height 22
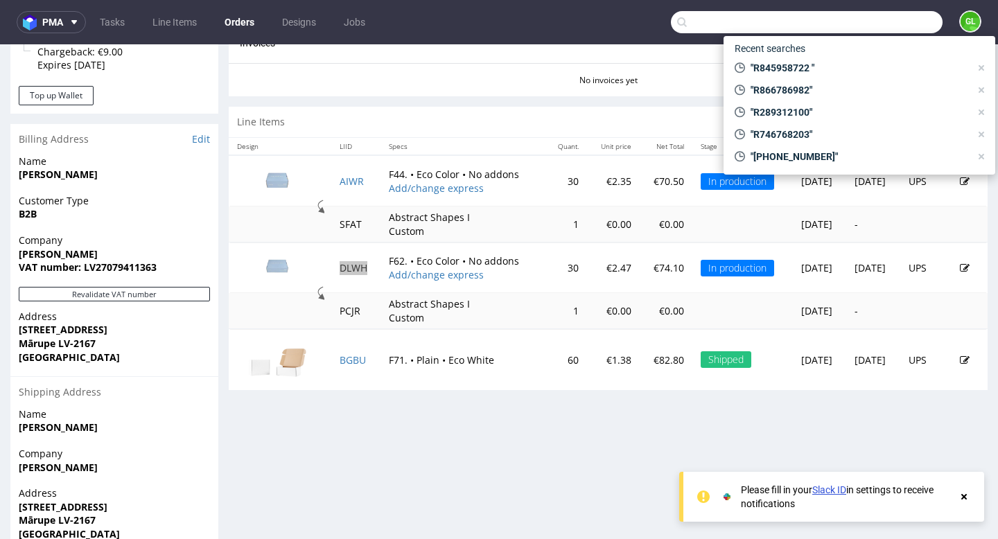
paste input "R866786982"
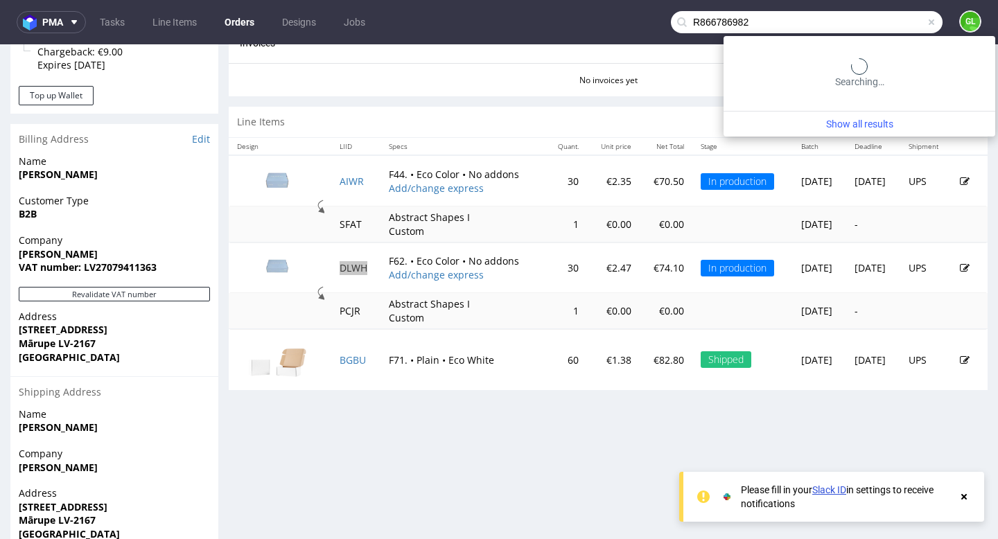
type input "R866786982"
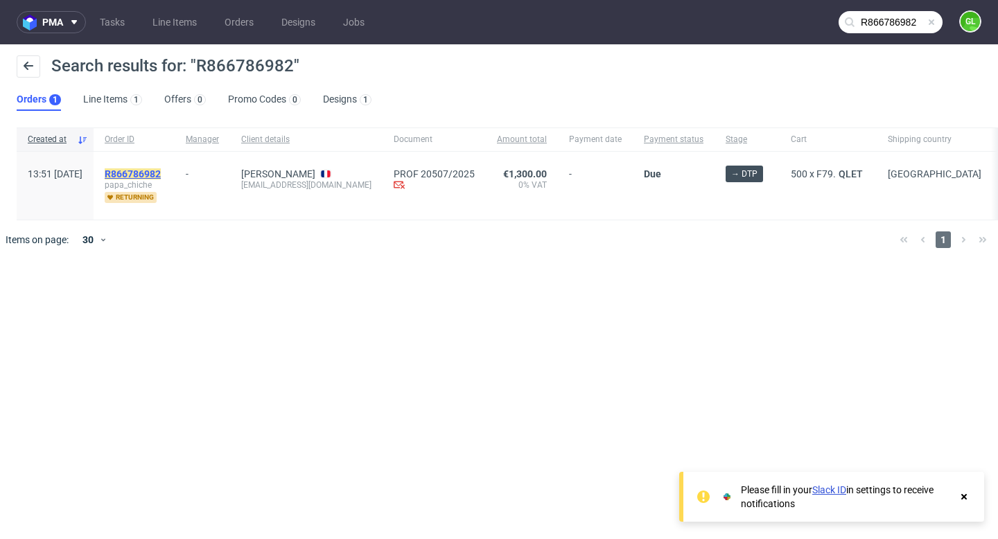
click at [161, 171] on mark "R866786982" at bounding box center [133, 173] width 56 height 11
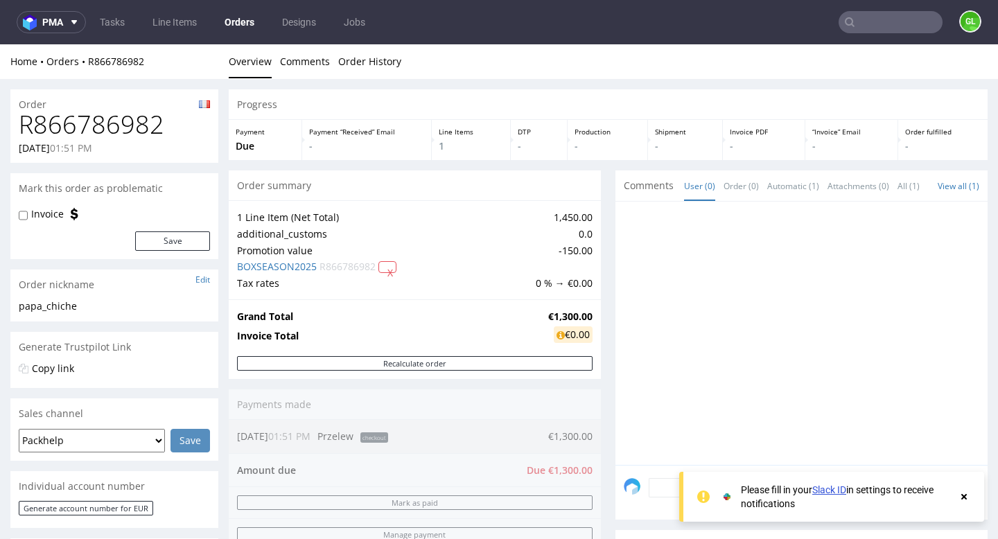
click at [966, 500] on icon at bounding box center [964, 496] width 12 height 11
